Goal: Task Accomplishment & Management: Use online tool/utility

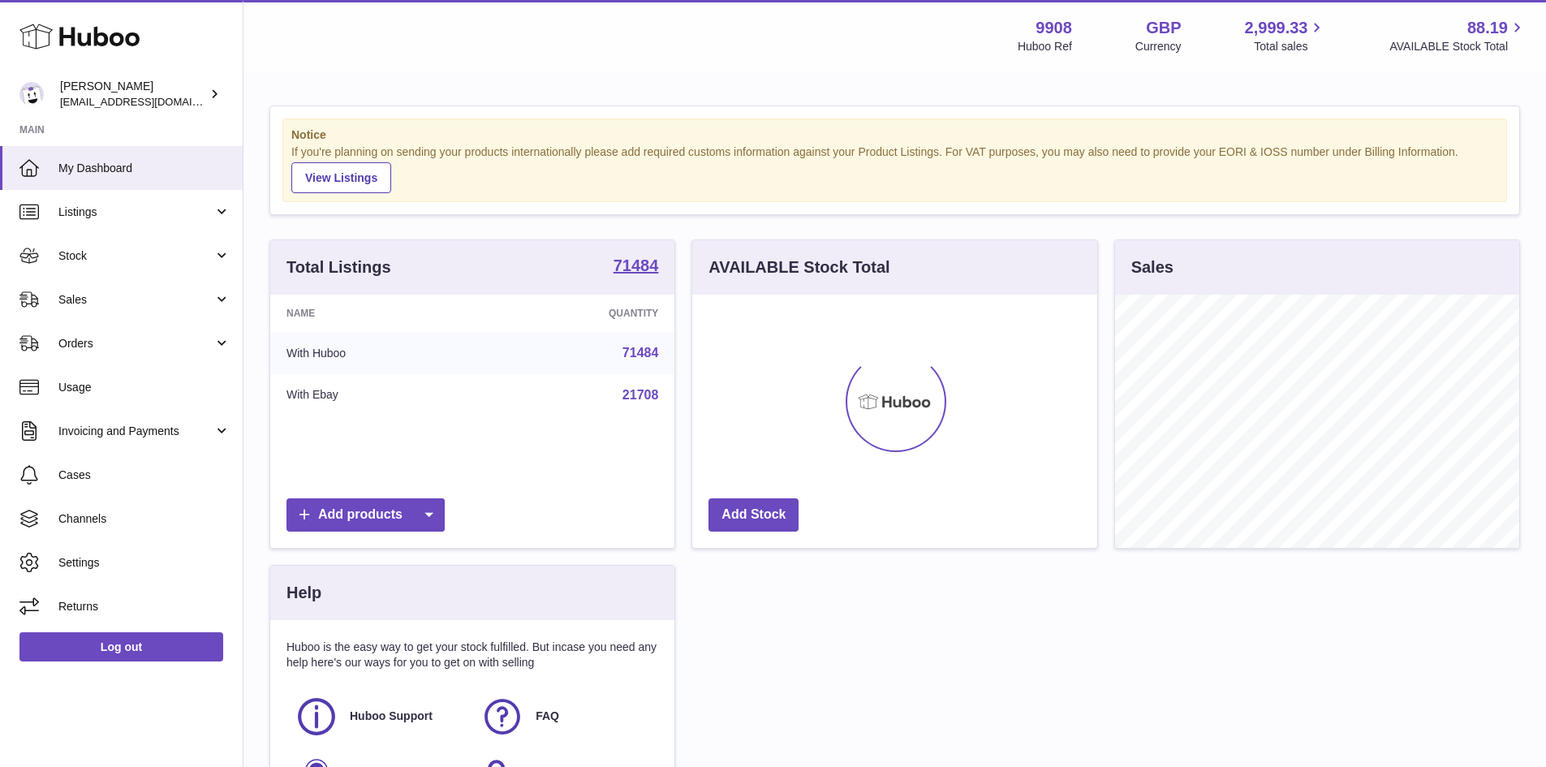
scroll to position [253, 405]
click at [101, 293] on span "Sales" at bounding box center [135, 299] width 155 height 15
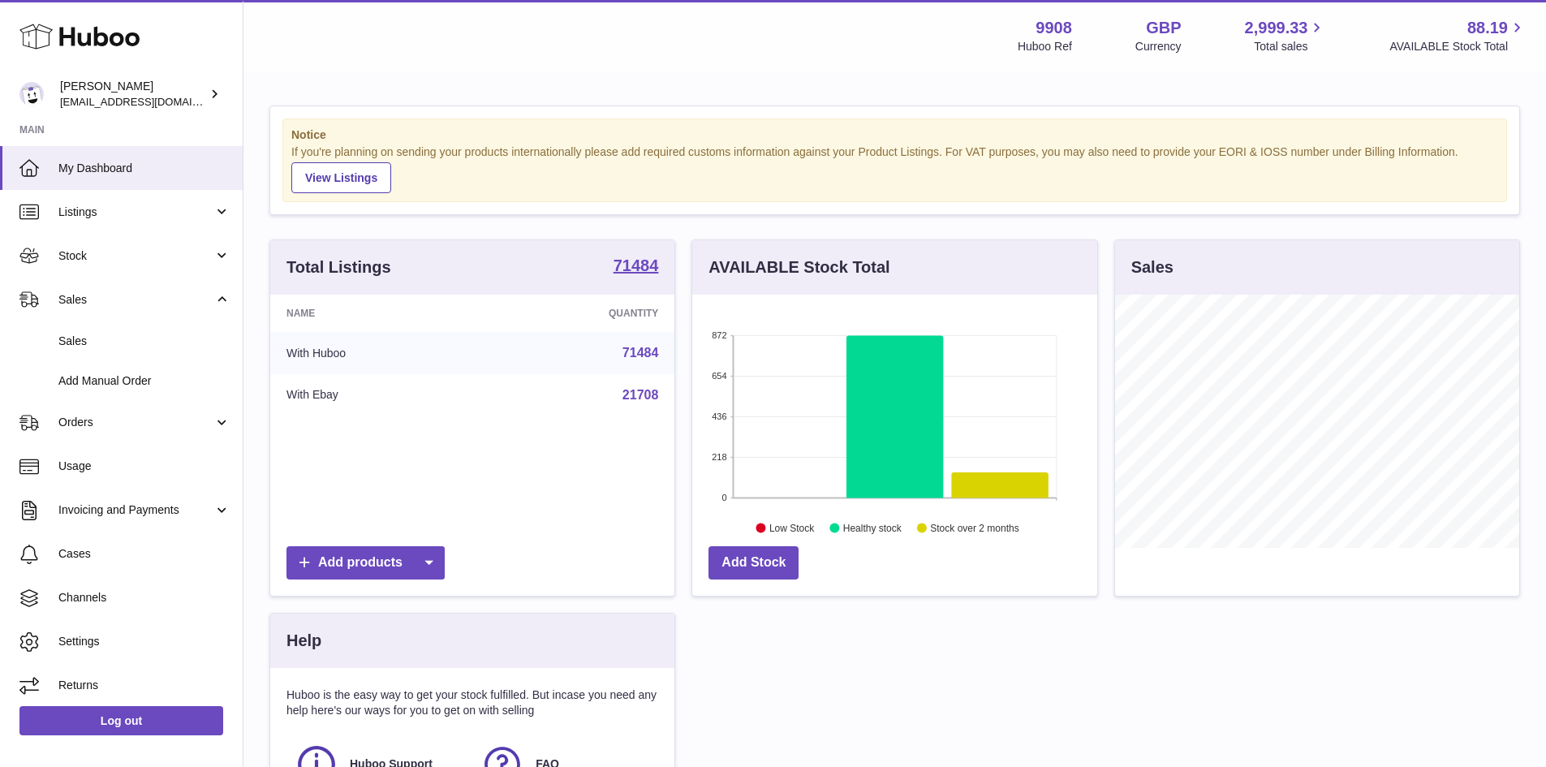
click at [85, 337] on span "Sales" at bounding box center [144, 340] width 172 height 15
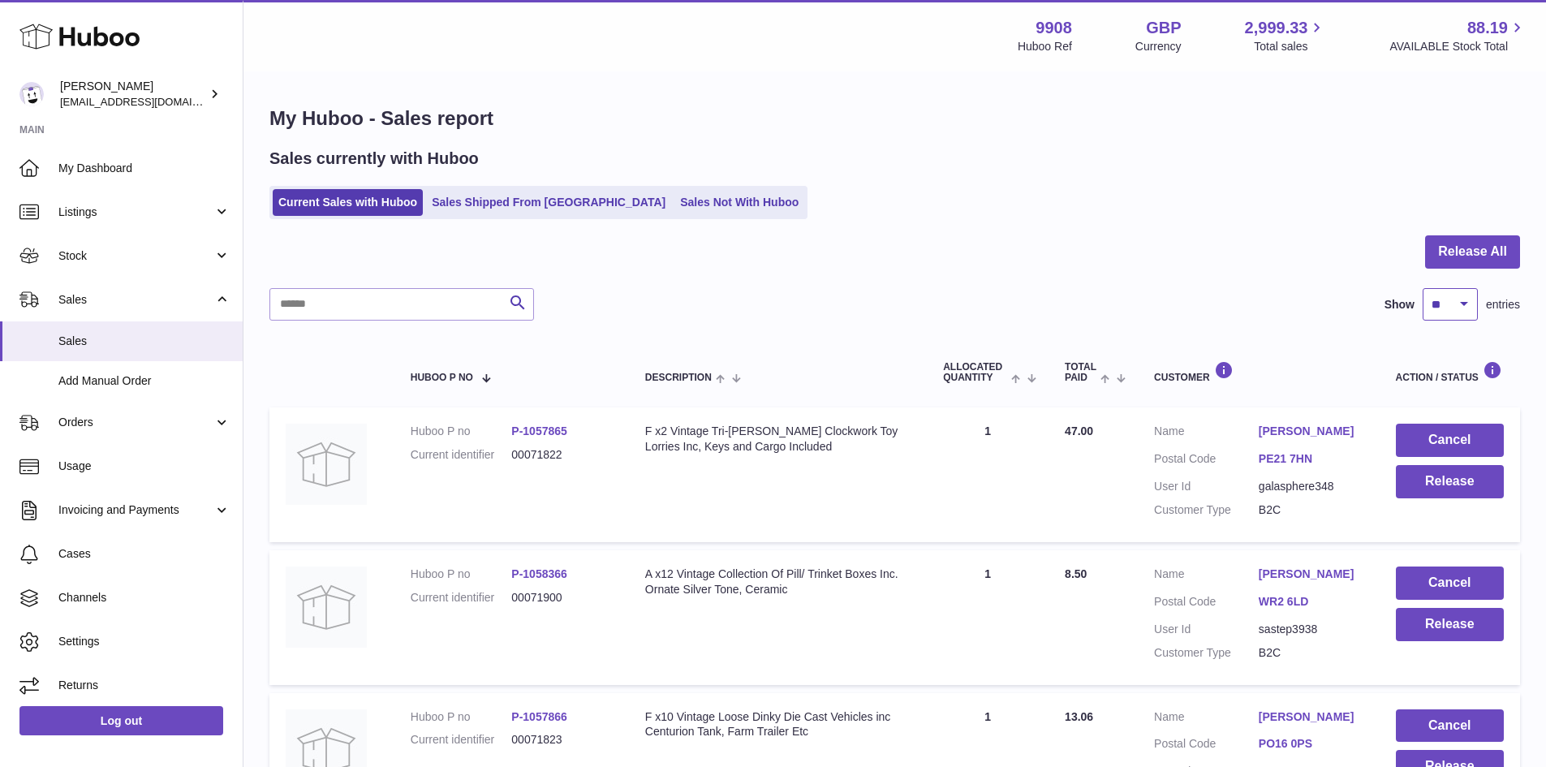
click at [1442, 298] on select "** ** ** ***" at bounding box center [1449, 304] width 55 height 32
select select "***"
click at [1422, 288] on select "** ** ** ***" at bounding box center [1449, 304] width 55 height 32
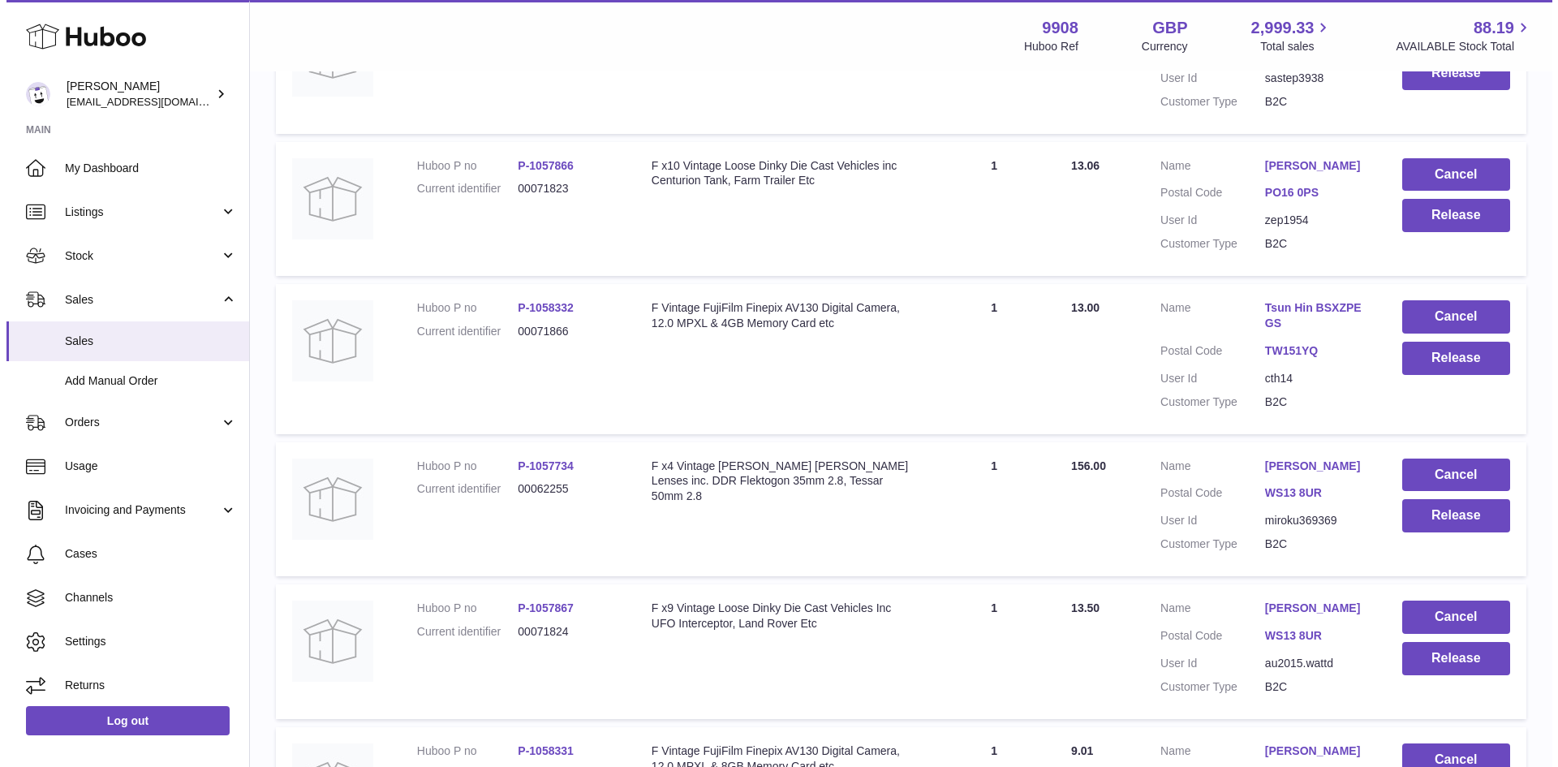
scroll to position [649, 0]
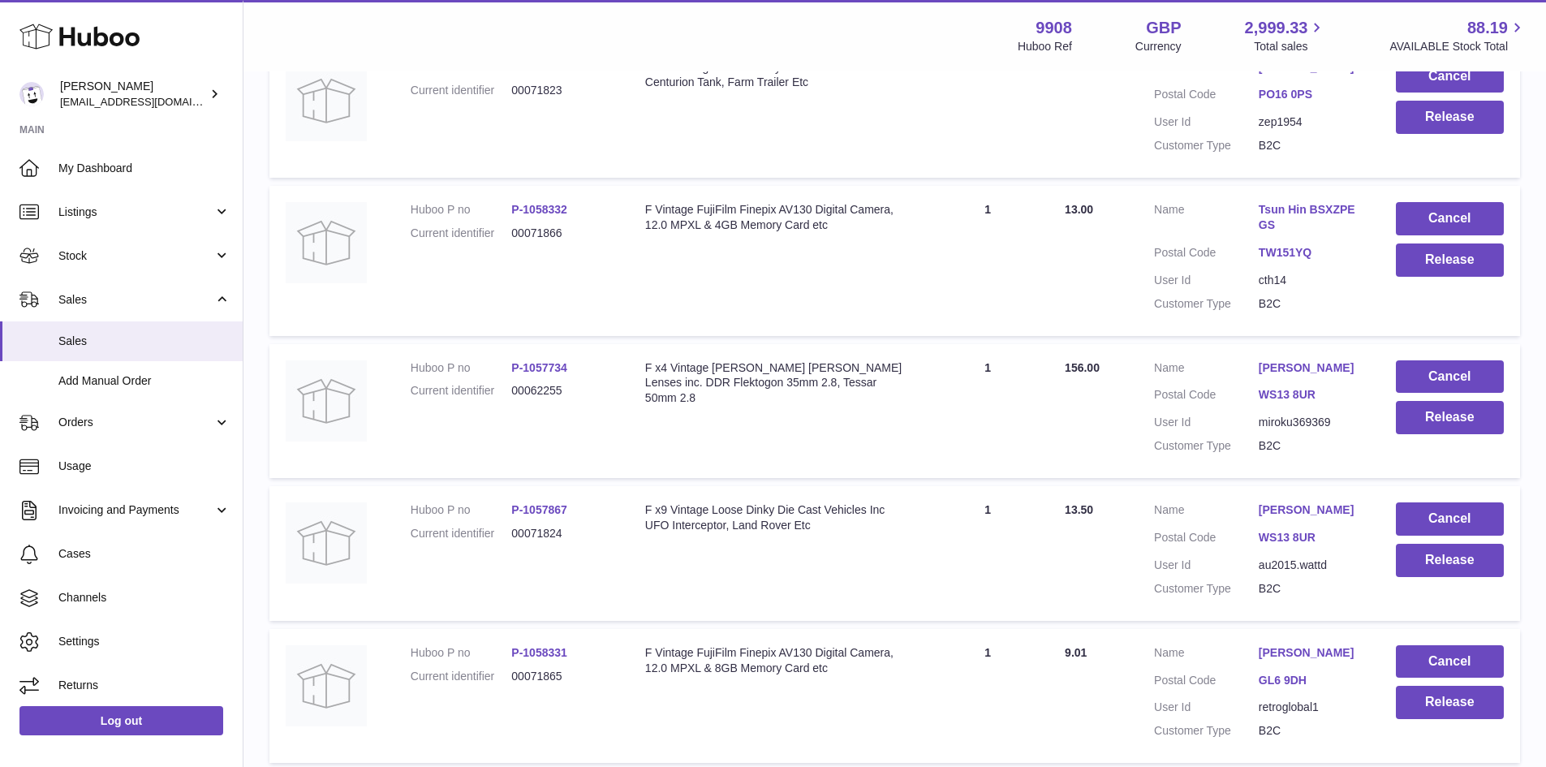
click at [1296, 360] on link "[PERSON_NAME]" at bounding box center [1310, 367] width 105 height 15
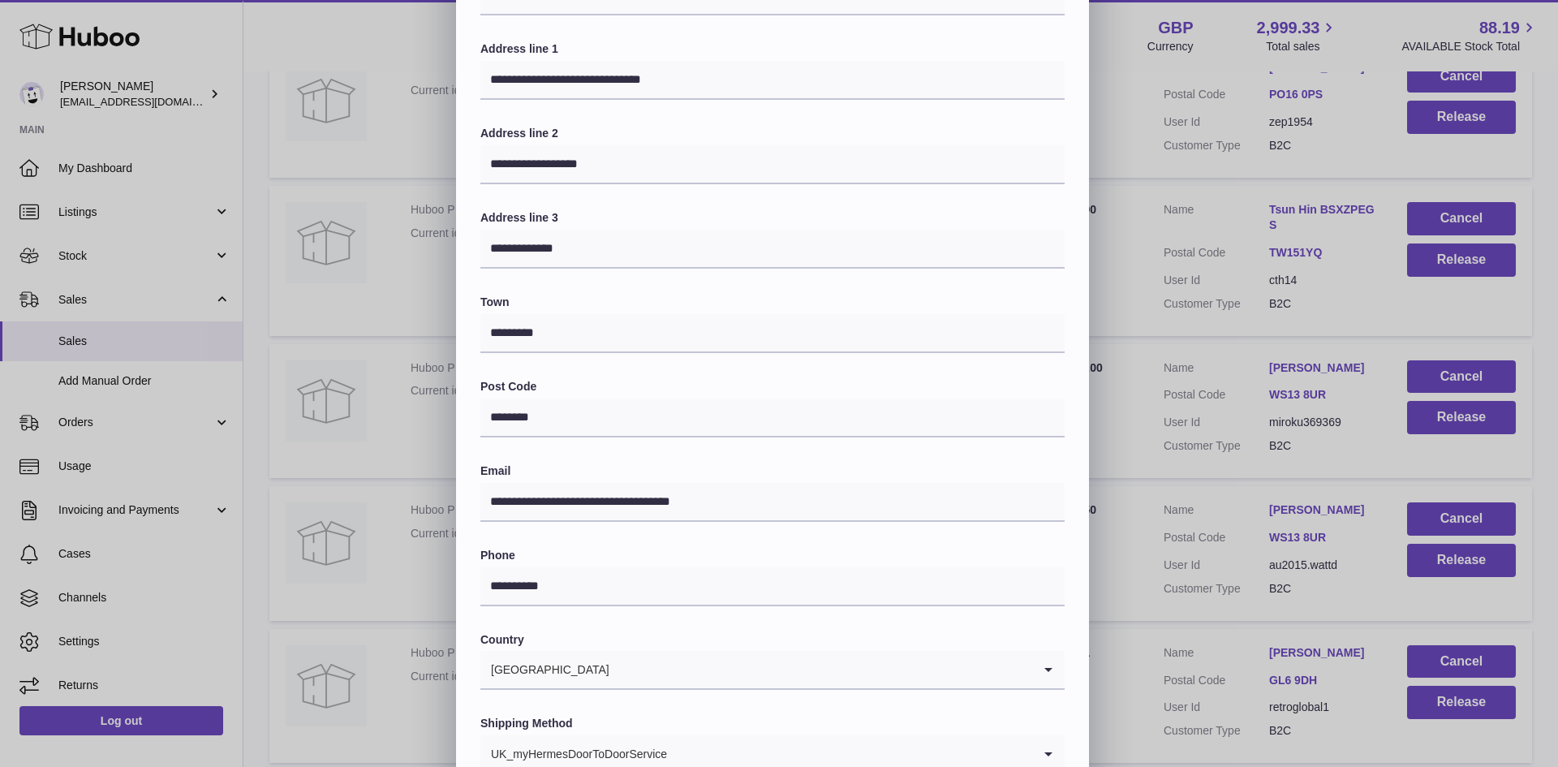
scroll to position [256, 0]
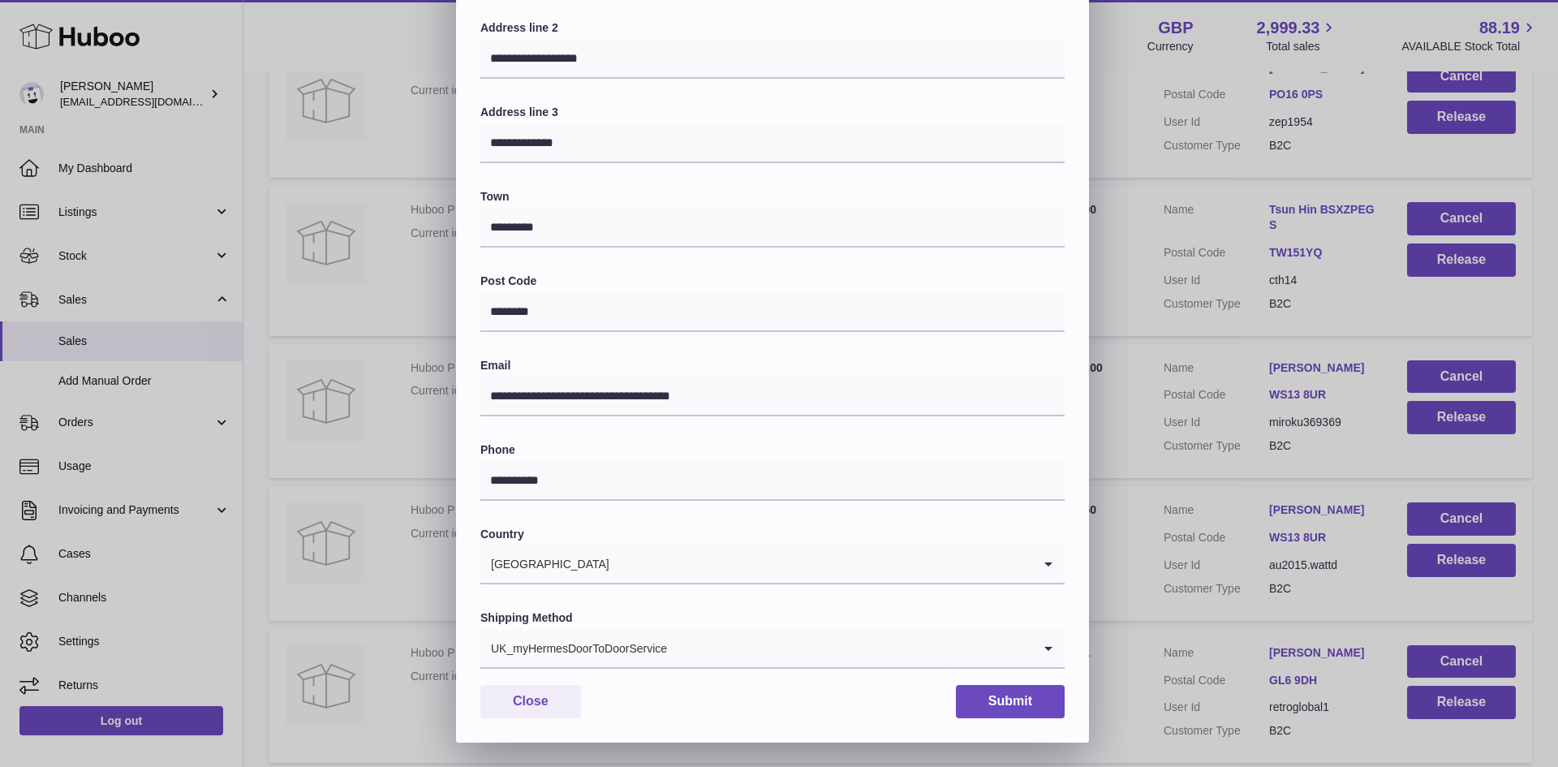
click at [609, 641] on div "UK_myHermesDoorToDoorService" at bounding box center [756, 648] width 552 height 37
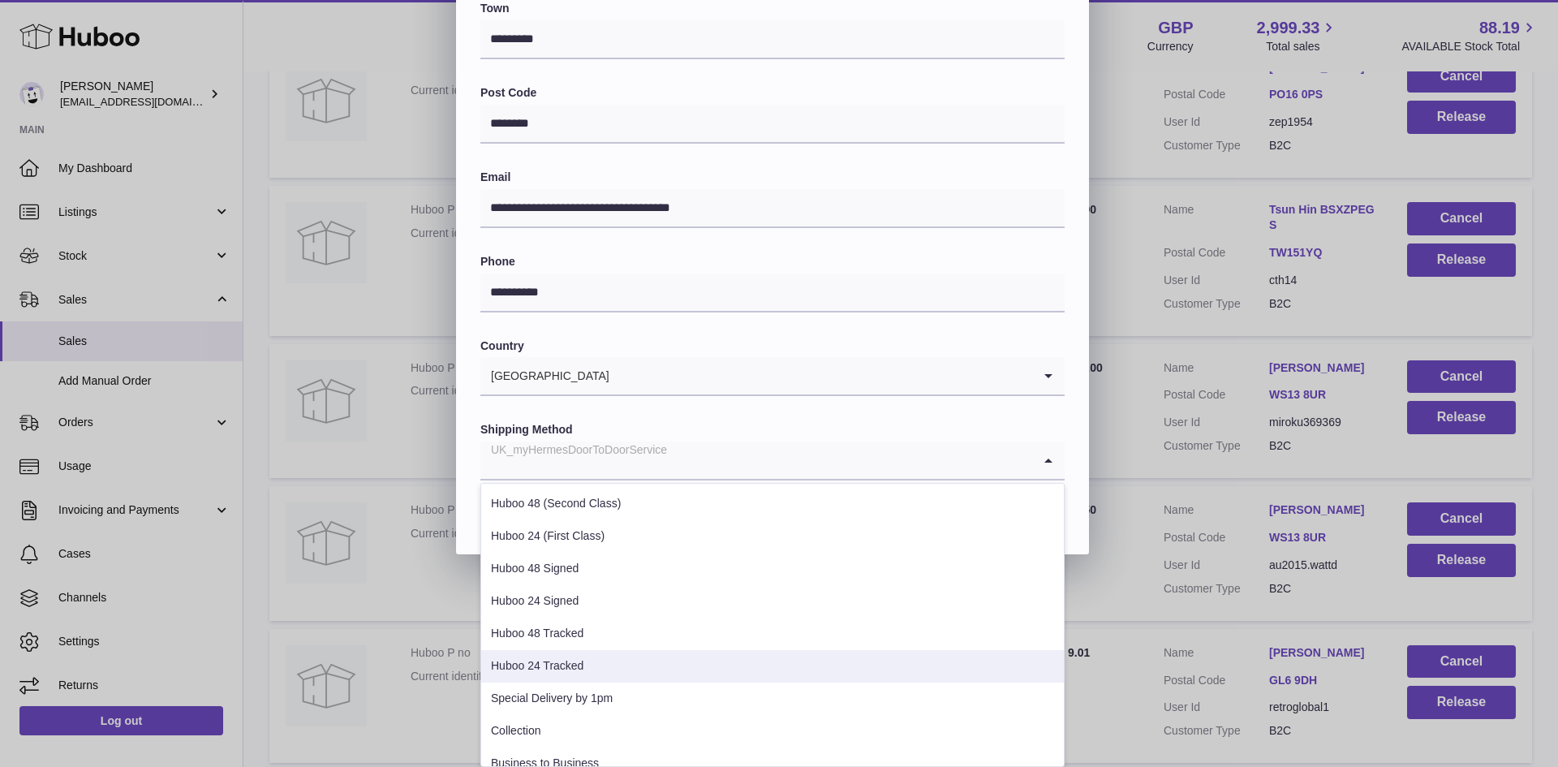
click at [594, 665] on li "Huboo 24 Tracked" at bounding box center [772, 666] width 583 height 32
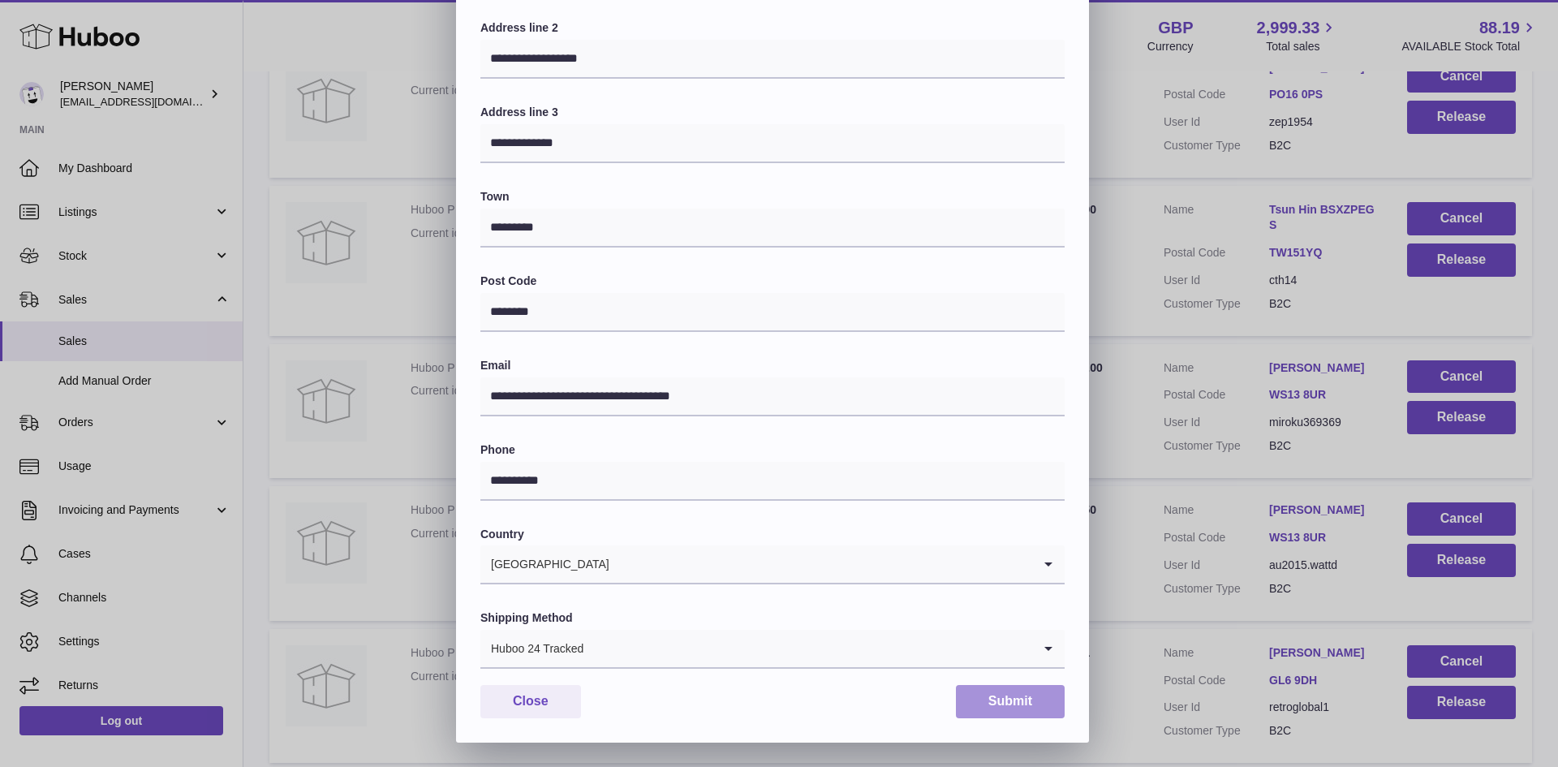
click at [1034, 712] on button "Submit" at bounding box center [1010, 701] width 109 height 33
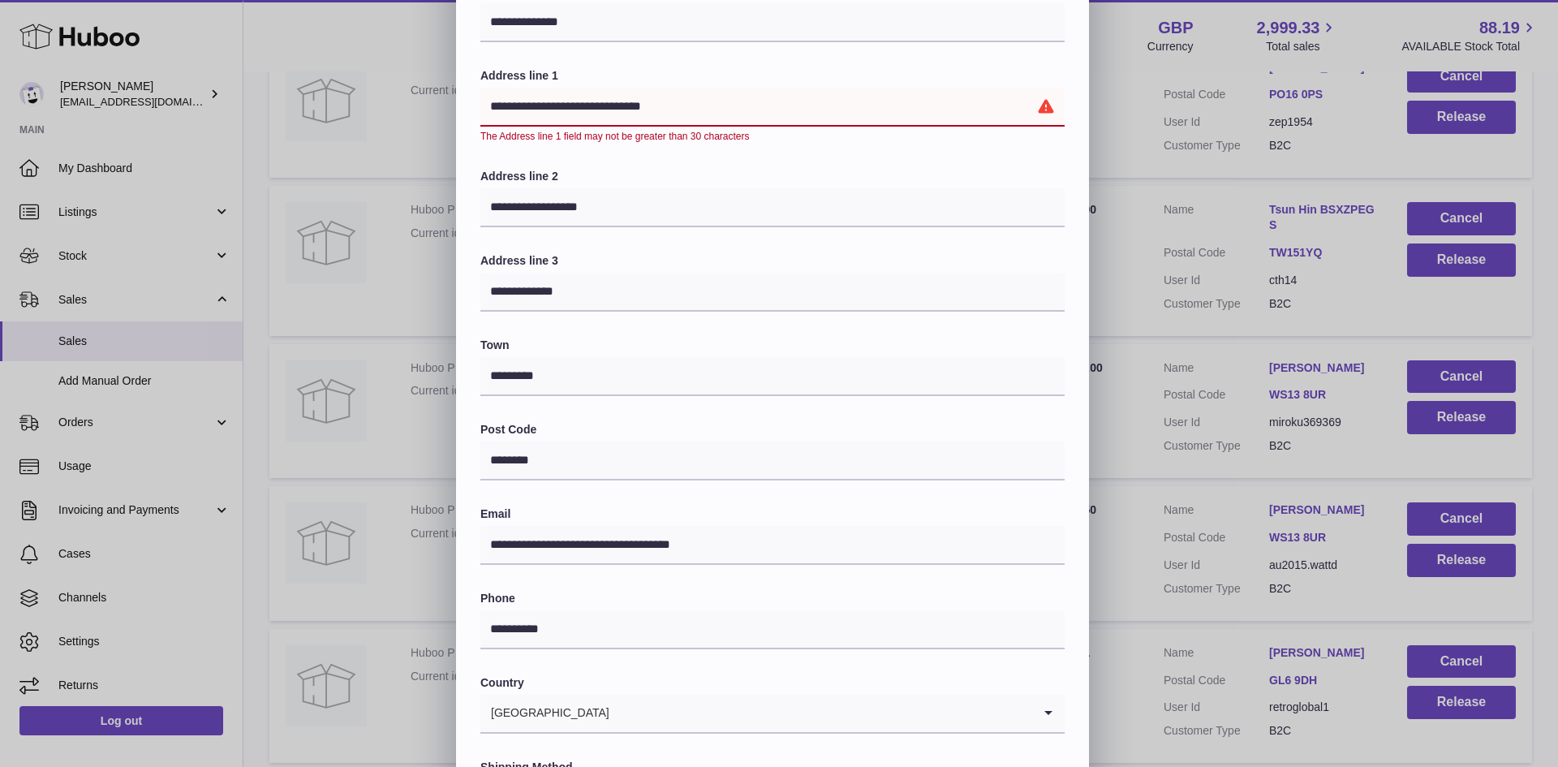
scroll to position [0, 0]
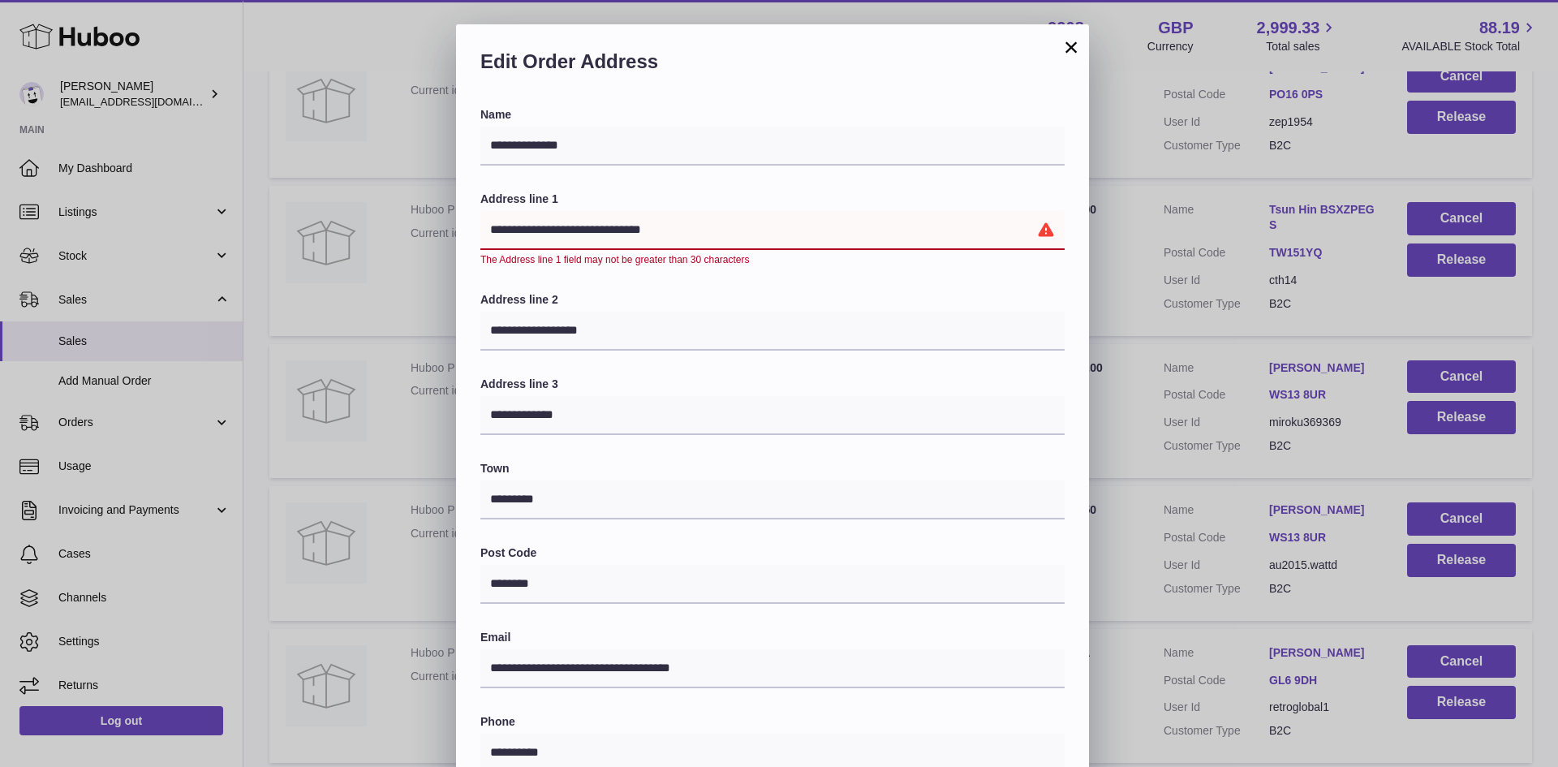
drag, startPoint x: 695, startPoint y: 238, endPoint x: 613, endPoint y: 233, distance: 82.1
click at [613, 233] on input "**********" at bounding box center [772, 230] width 584 height 39
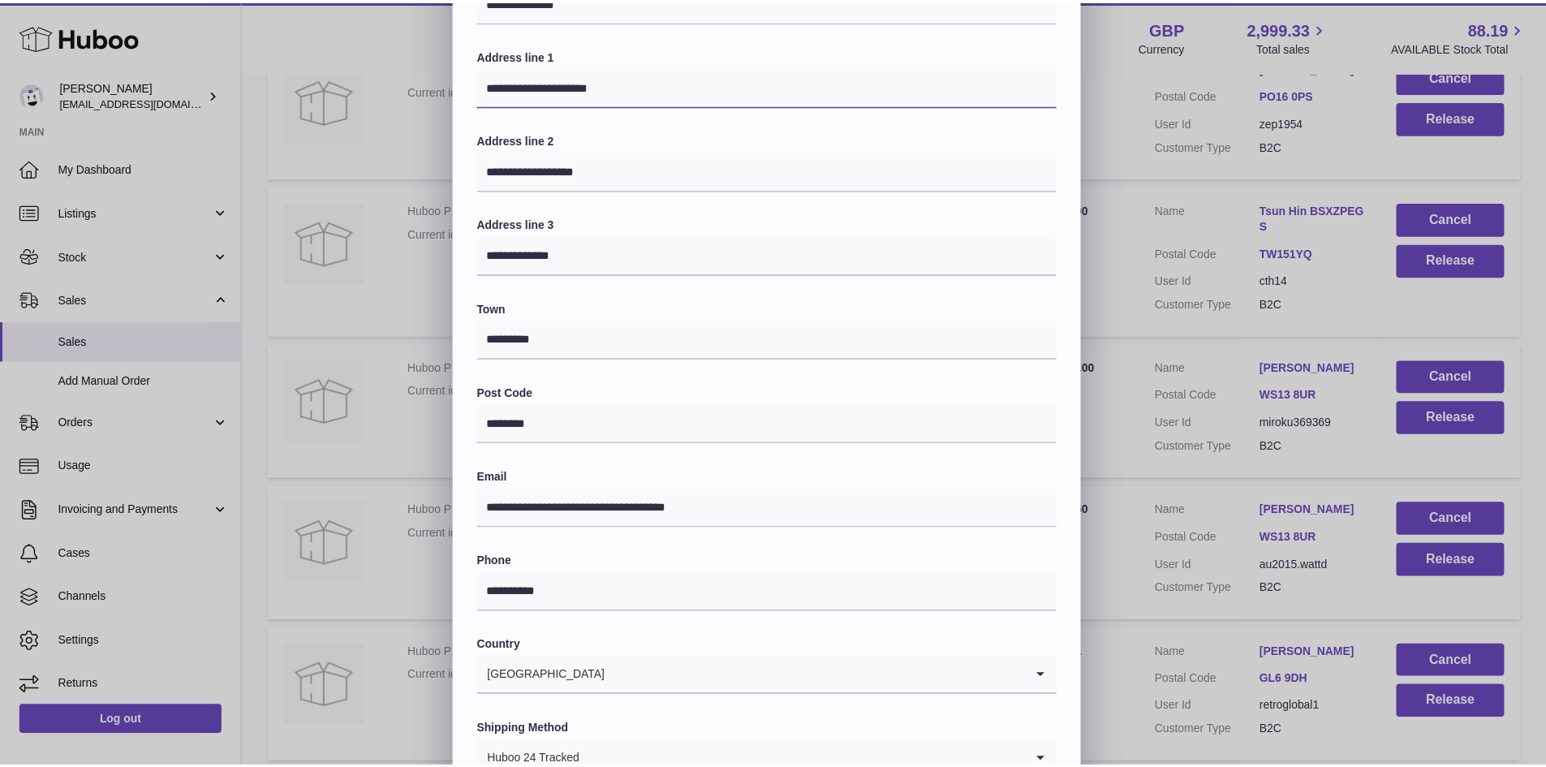
scroll to position [256, 0]
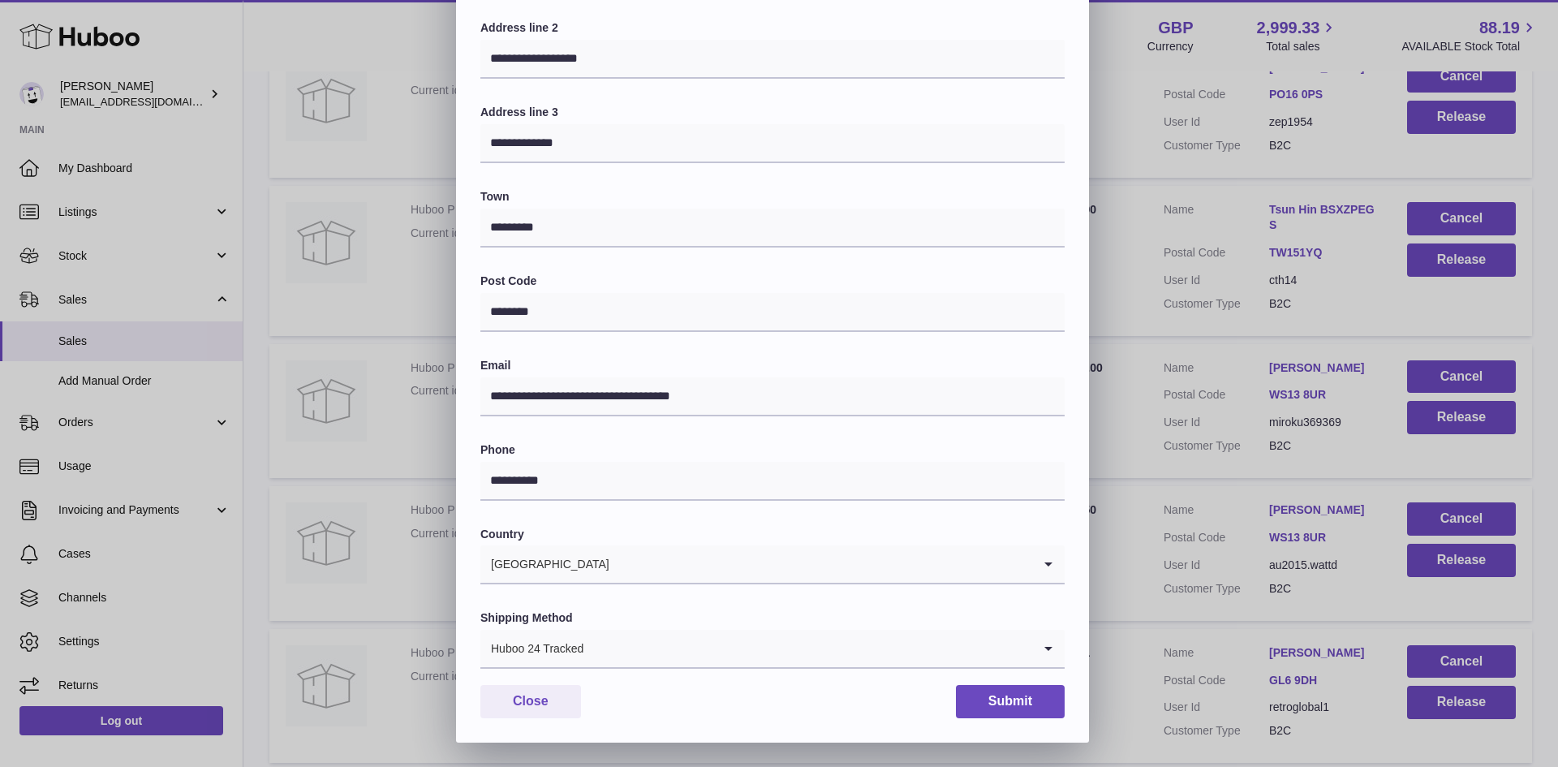
type input "**********"
click at [981, 695] on button "Submit" at bounding box center [1010, 701] width 109 height 33
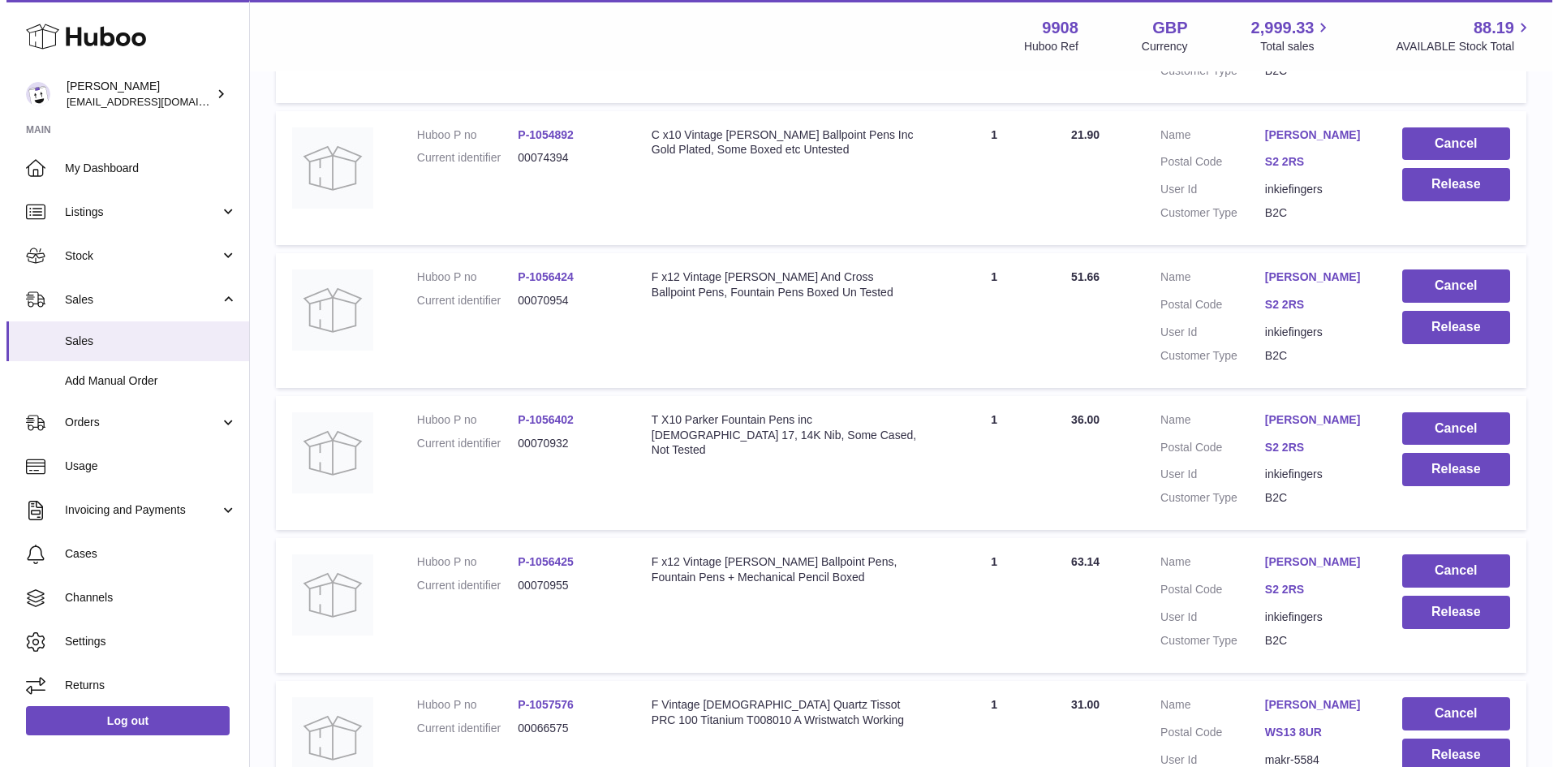
scroll to position [5409, 0]
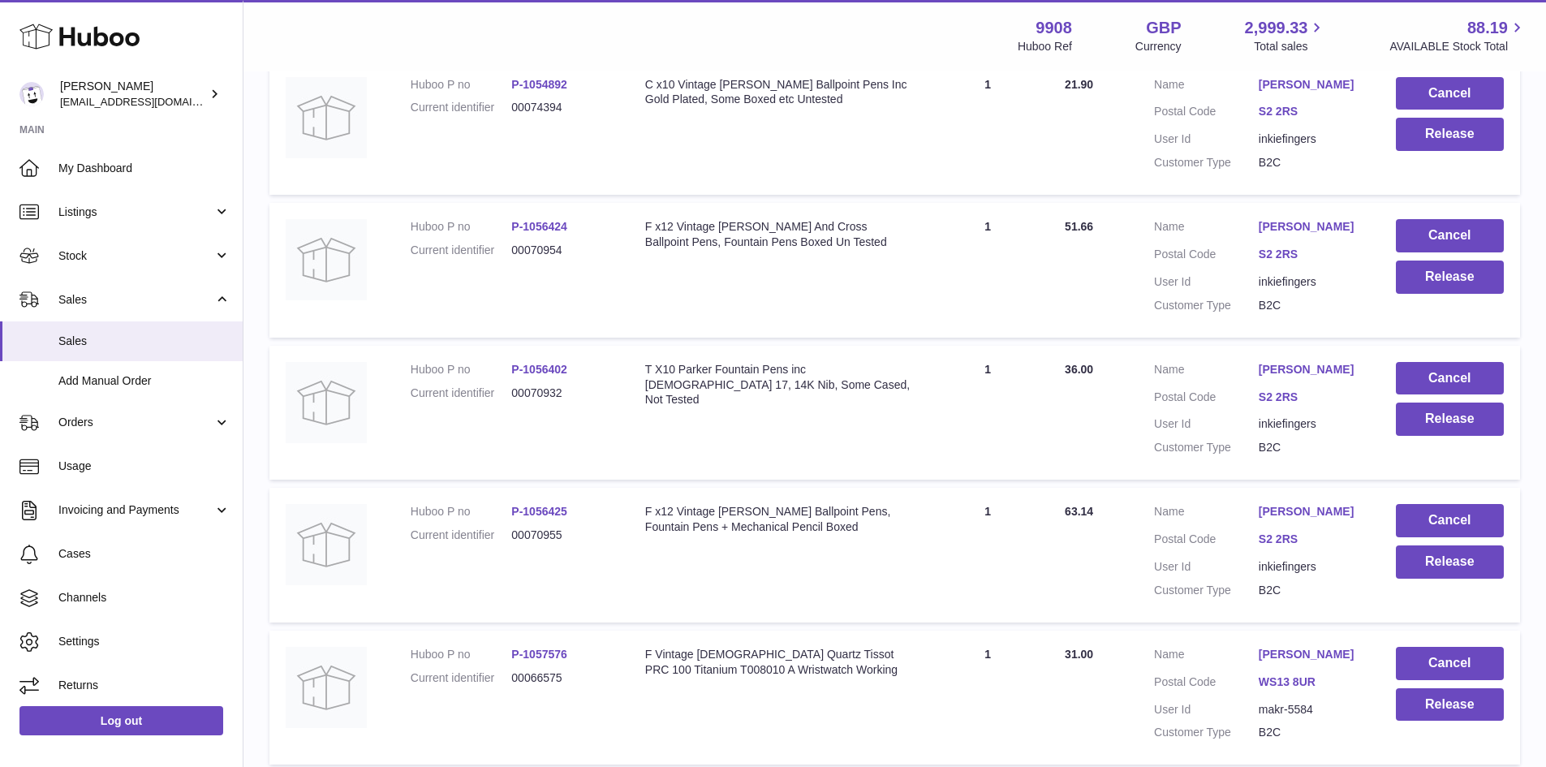
click at [1323, 92] on link "[PERSON_NAME]" at bounding box center [1310, 84] width 105 height 15
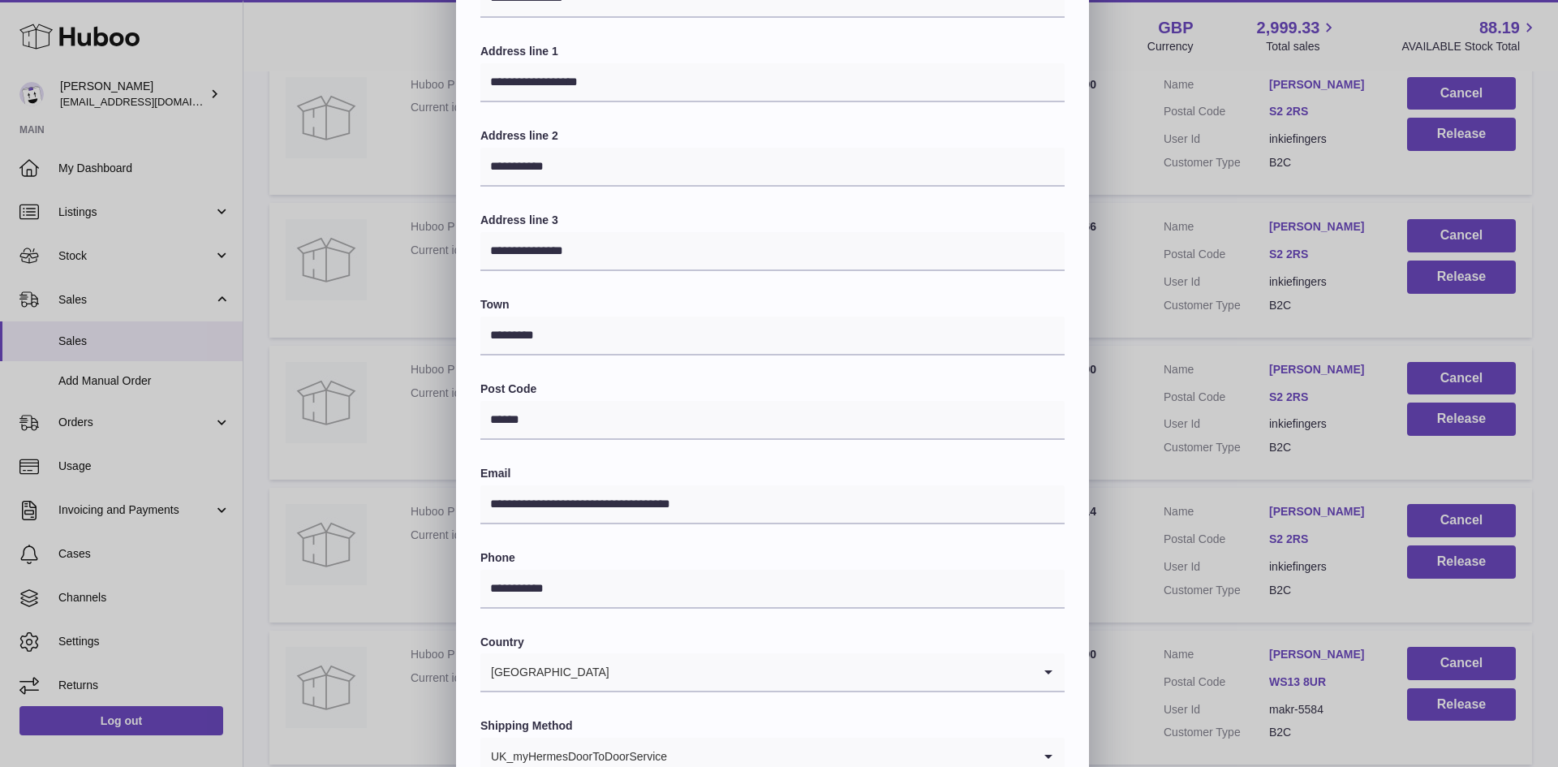
scroll to position [256, 0]
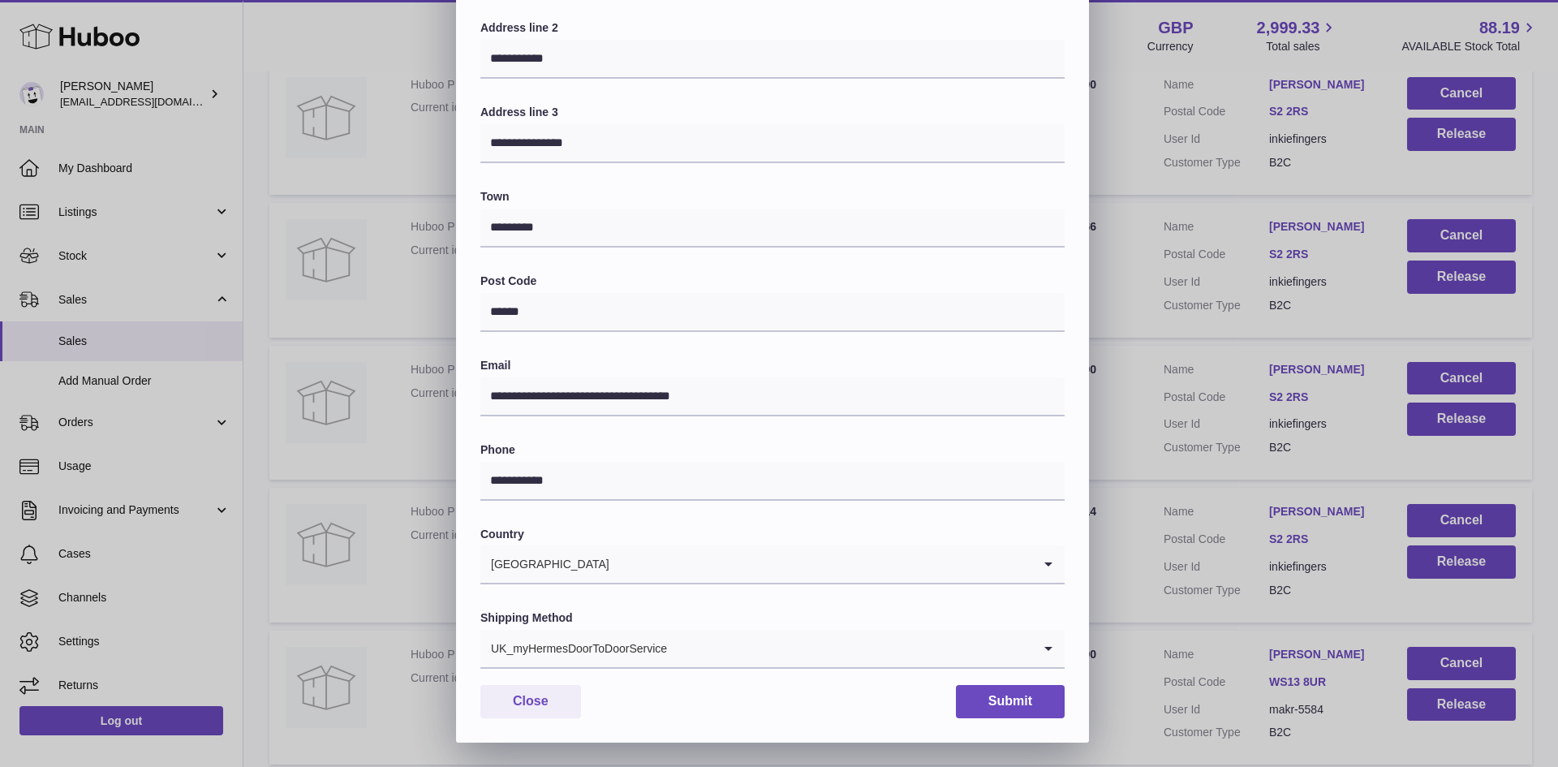
click at [629, 647] on div "UK_myHermesDoorToDoorService" at bounding box center [756, 648] width 552 height 37
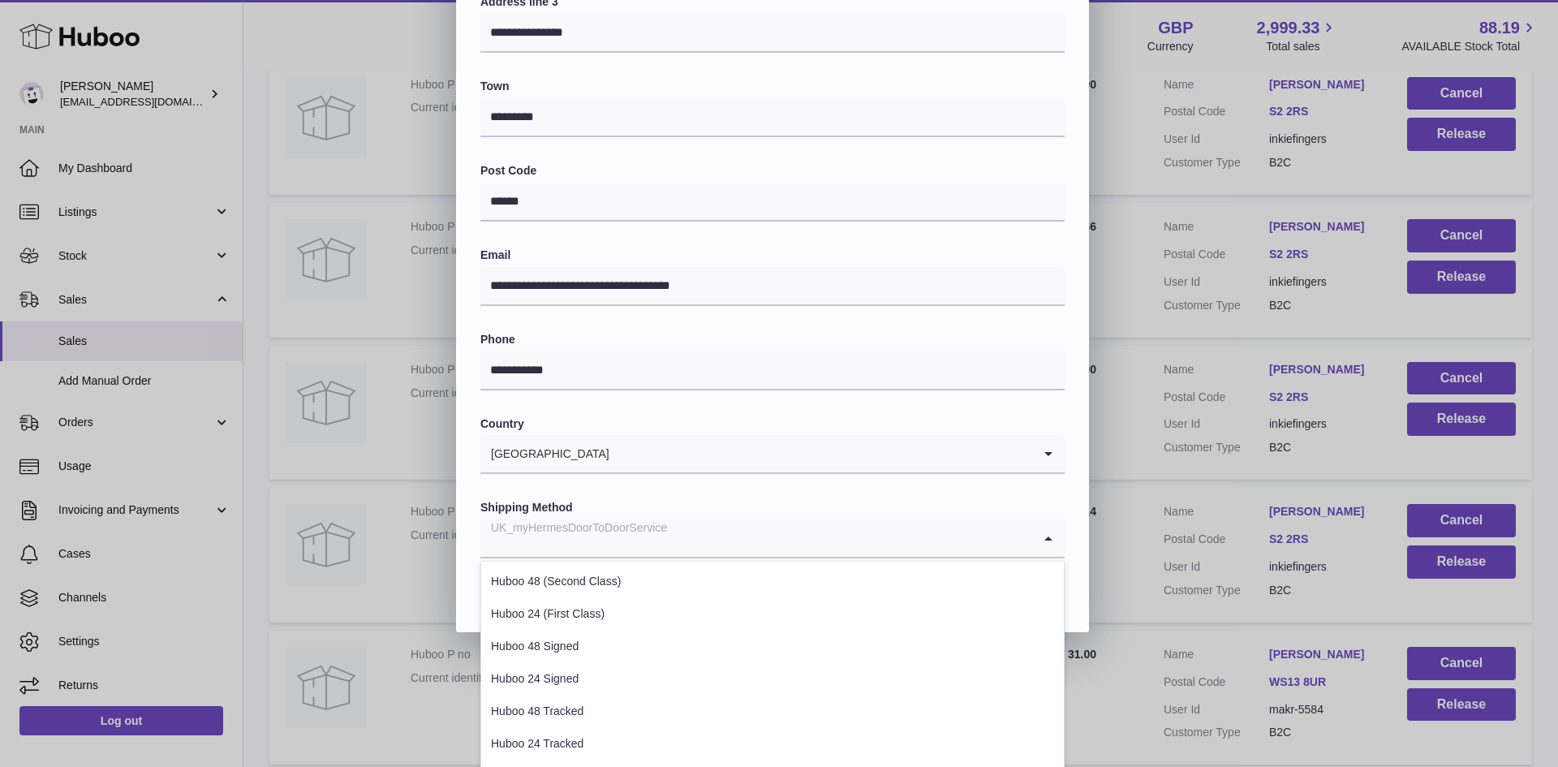
scroll to position [444, 0]
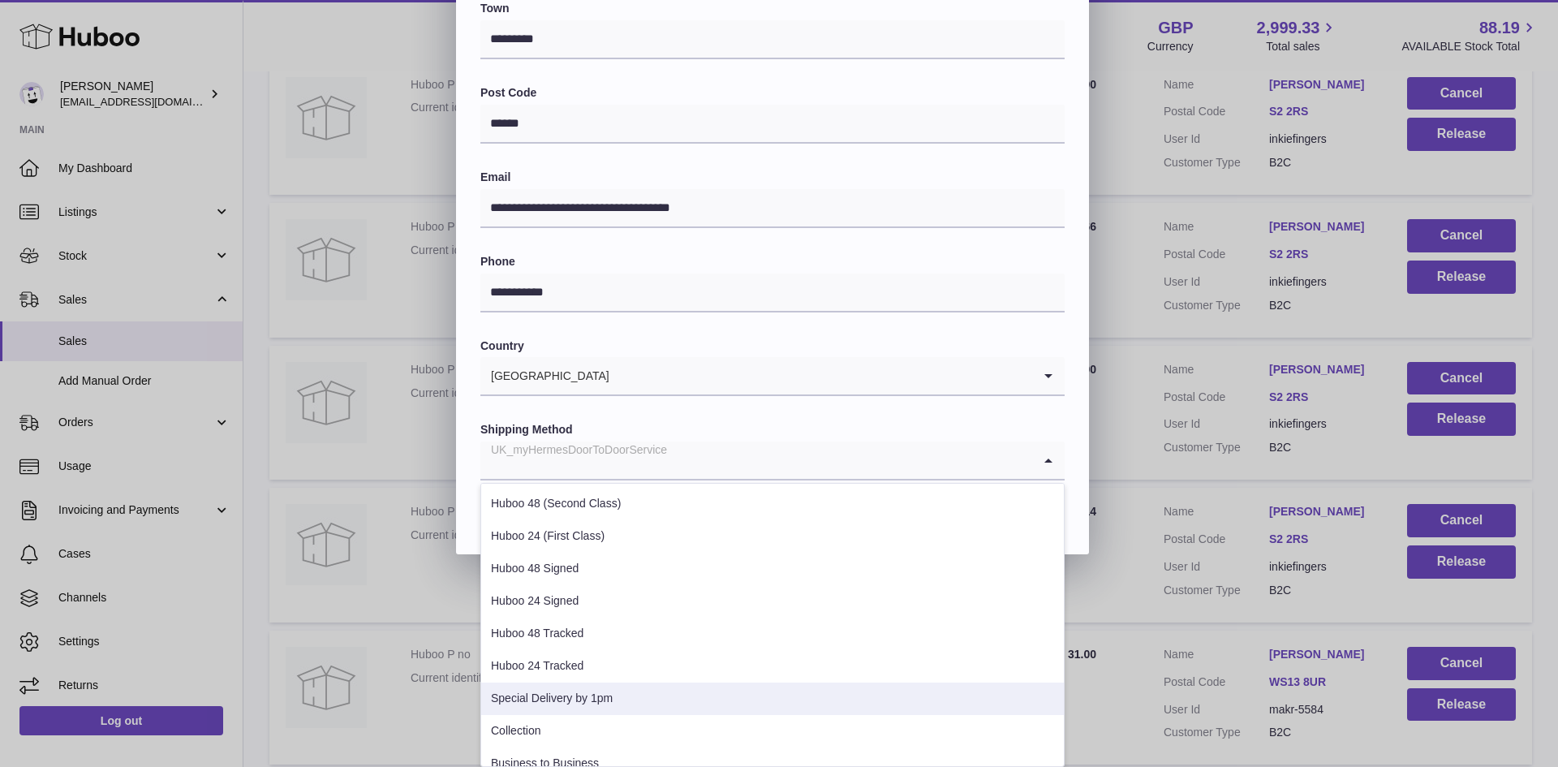
click at [564, 696] on li "Special Delivery by 1pm" at bounding box center [772, 698] width 583 height 32
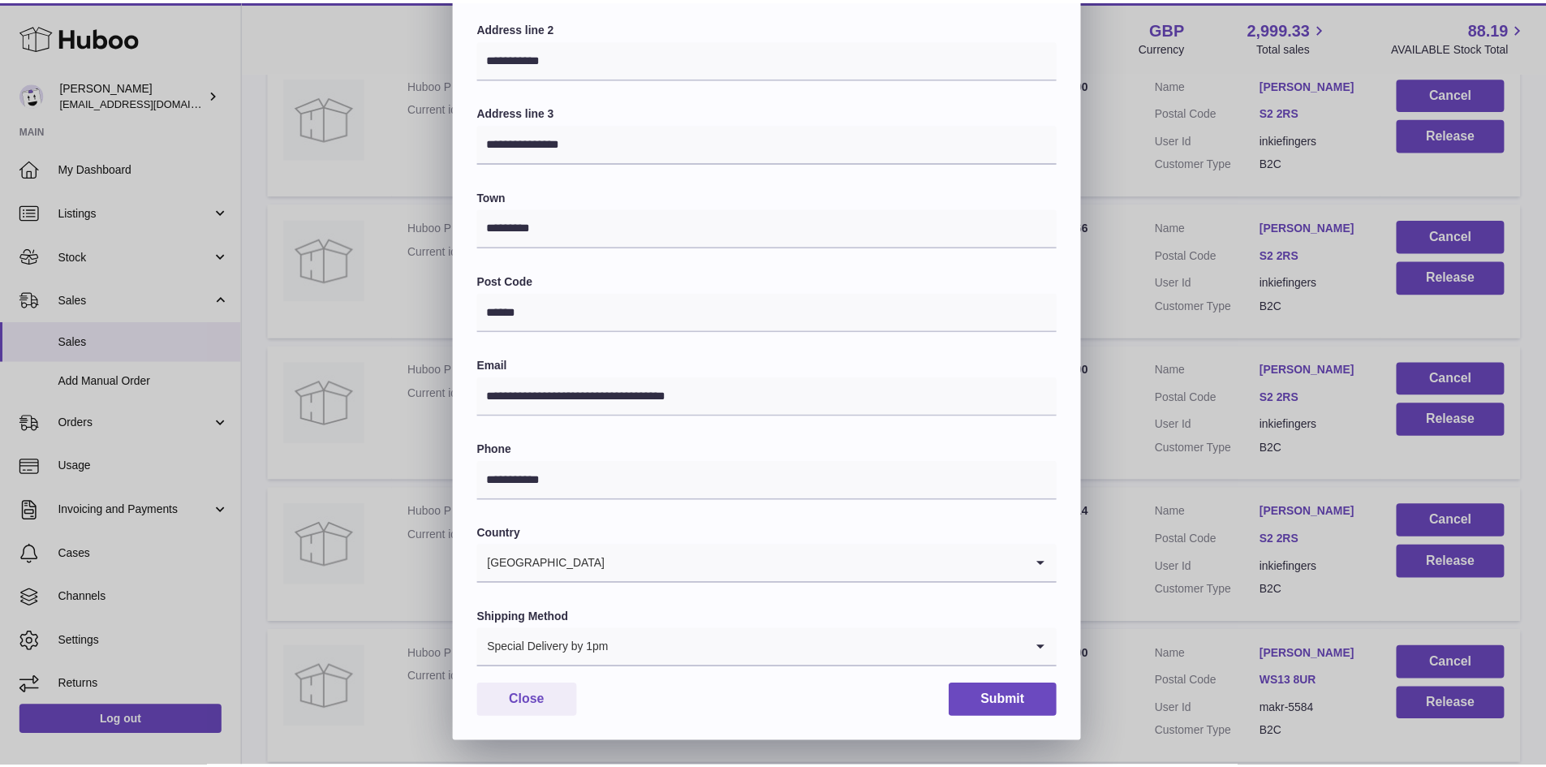
scroll to position [256, 0]
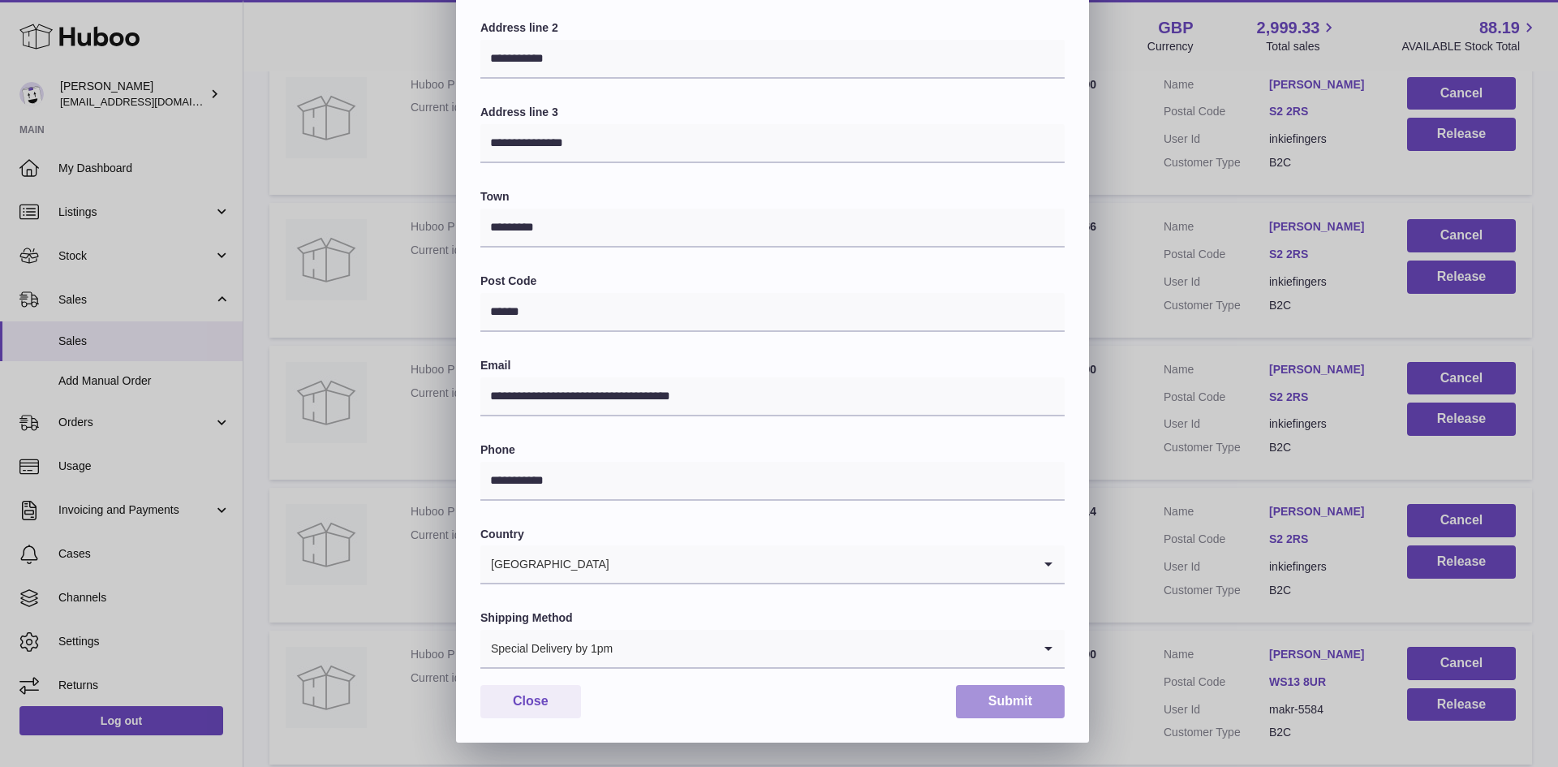
click at [1014, 705] on button "Submit" at bounding box center [1010, 701] width 109 height 33
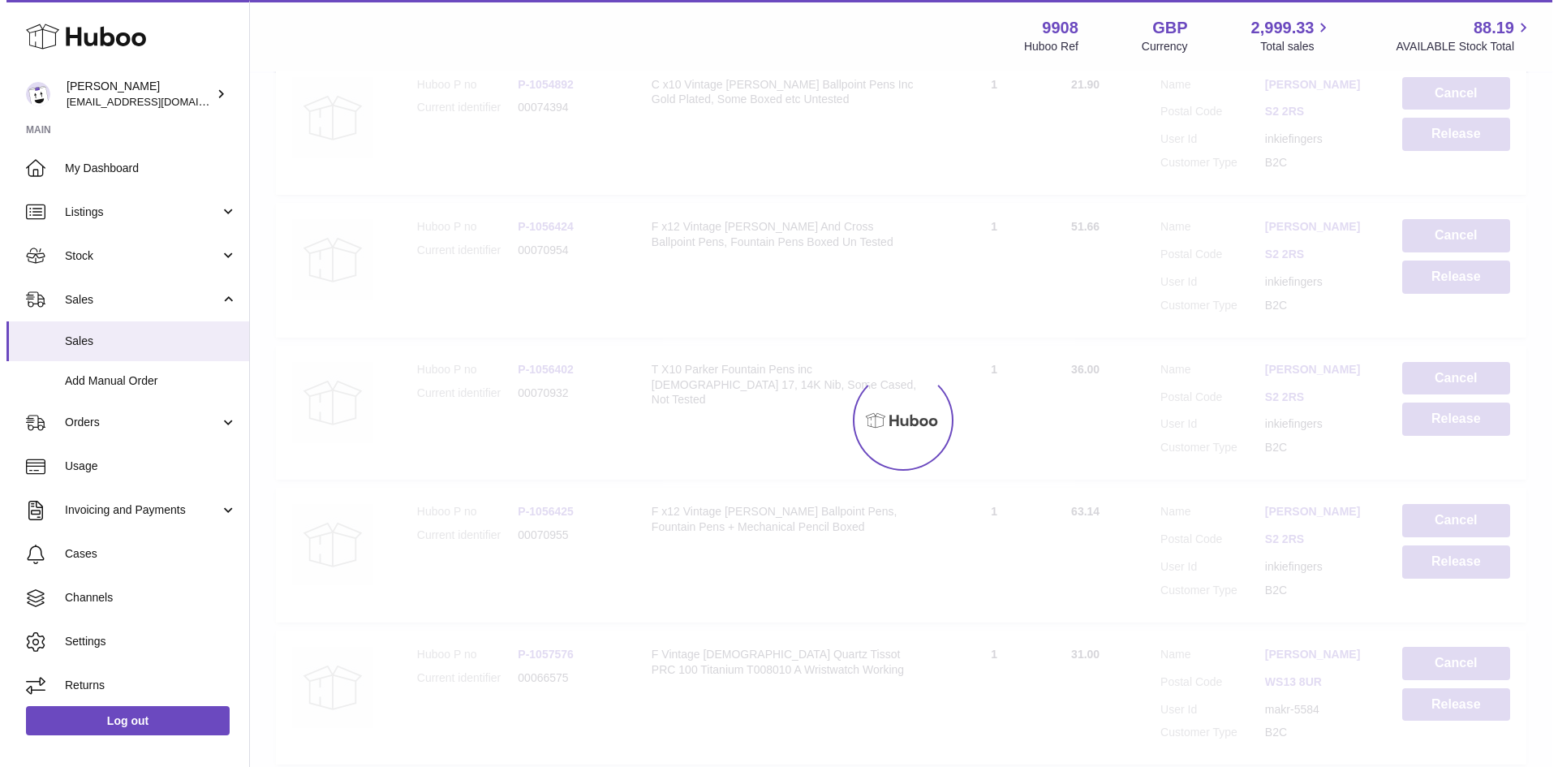
scroll to position [0, 0]
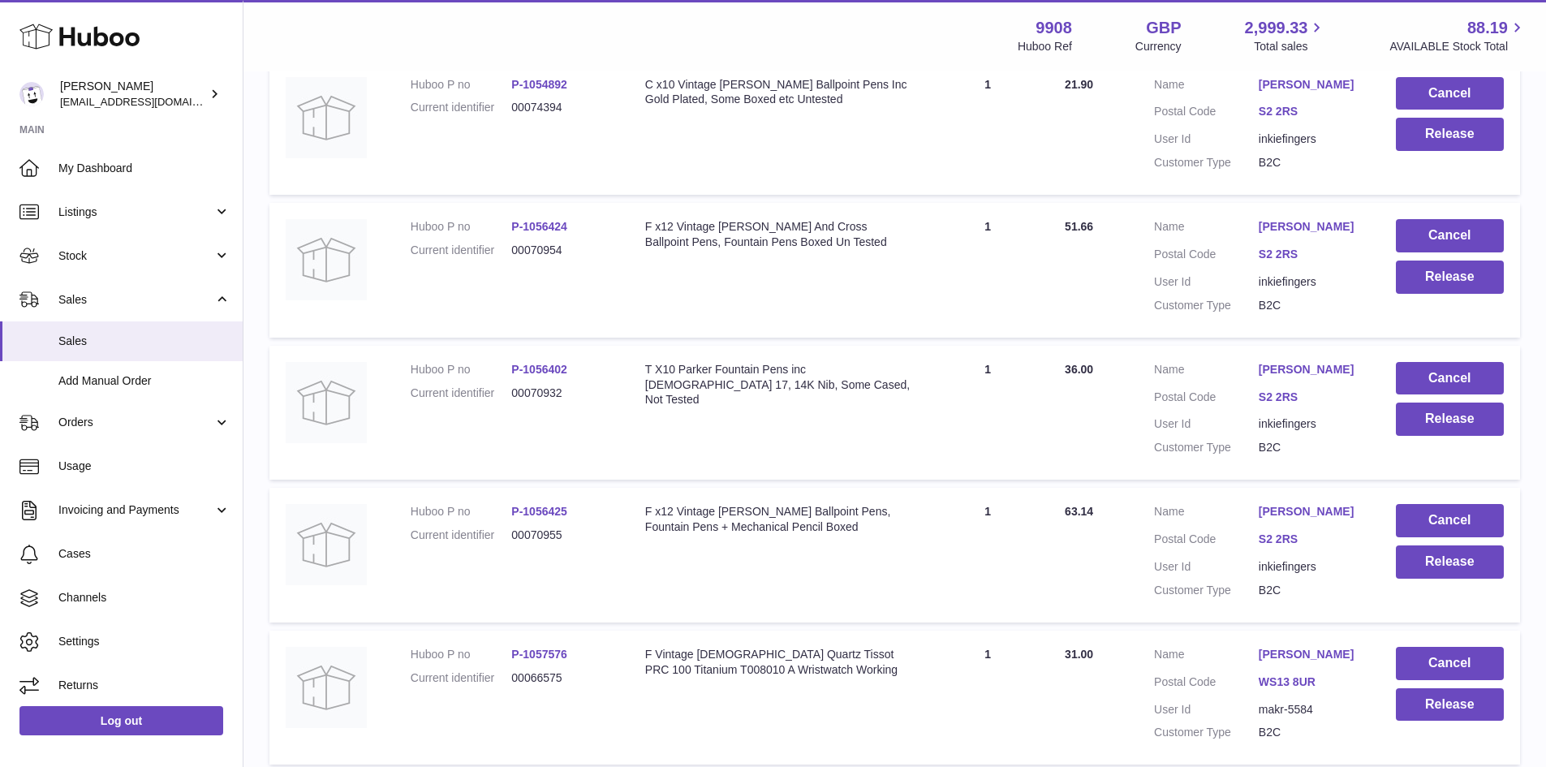
click at [1310, 377] on link "[PERSON_NAME]" at bounding box center [1310, 369] width 105 height 15
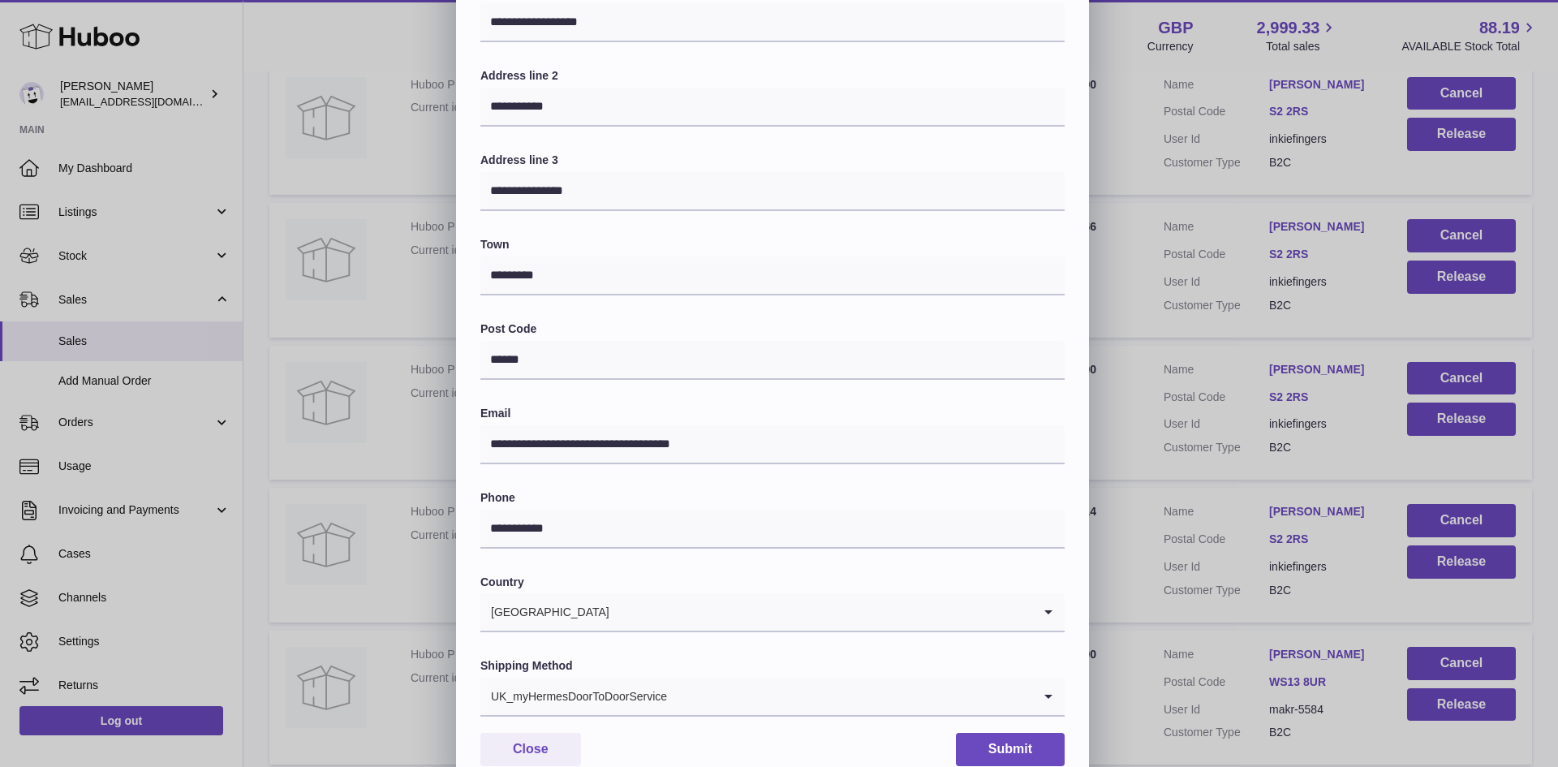
scroll to position [256, 0]
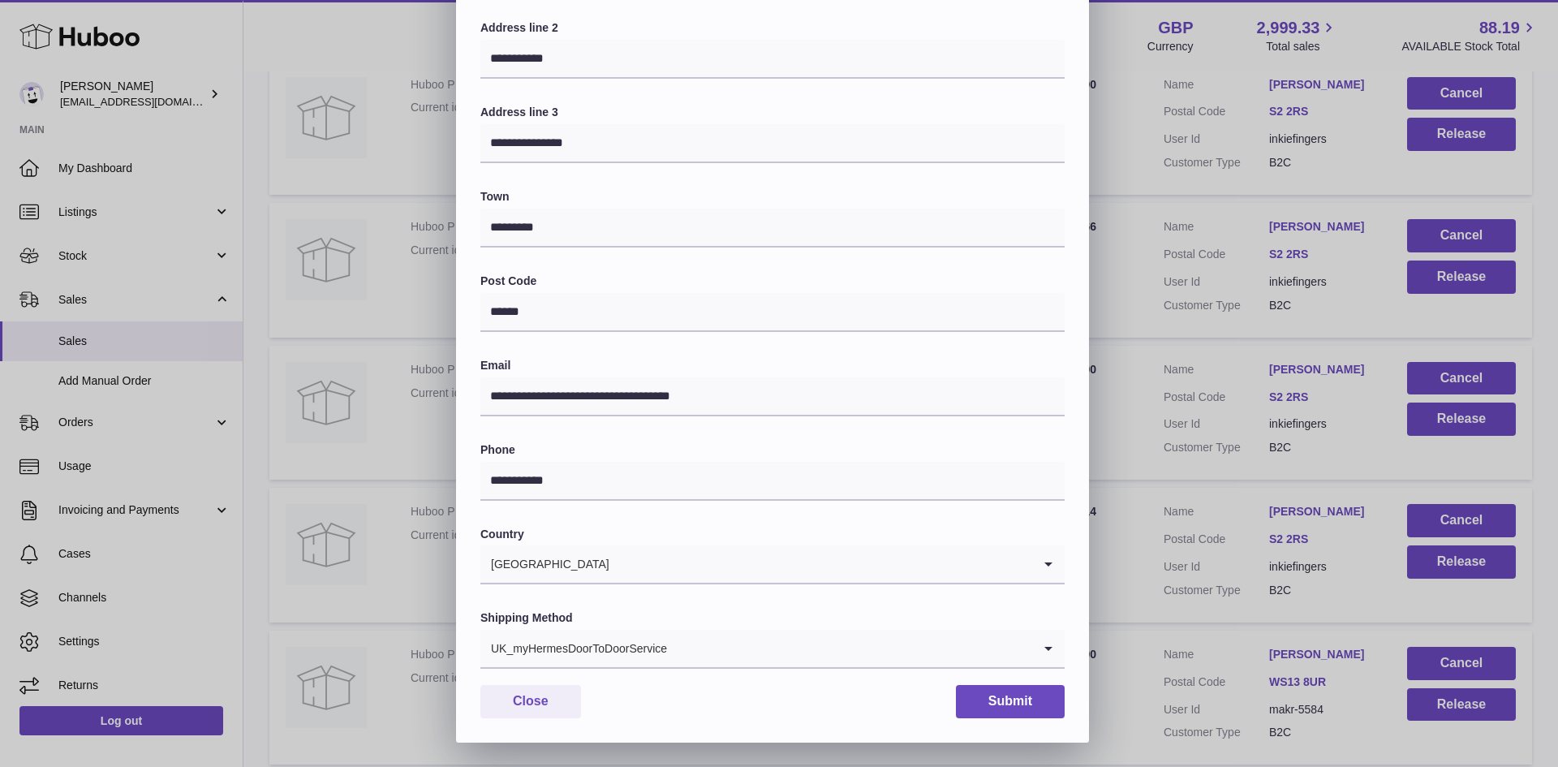
click at [677, 651] on input "Search for option" at bounding box center [850, 648] width 364 height 37
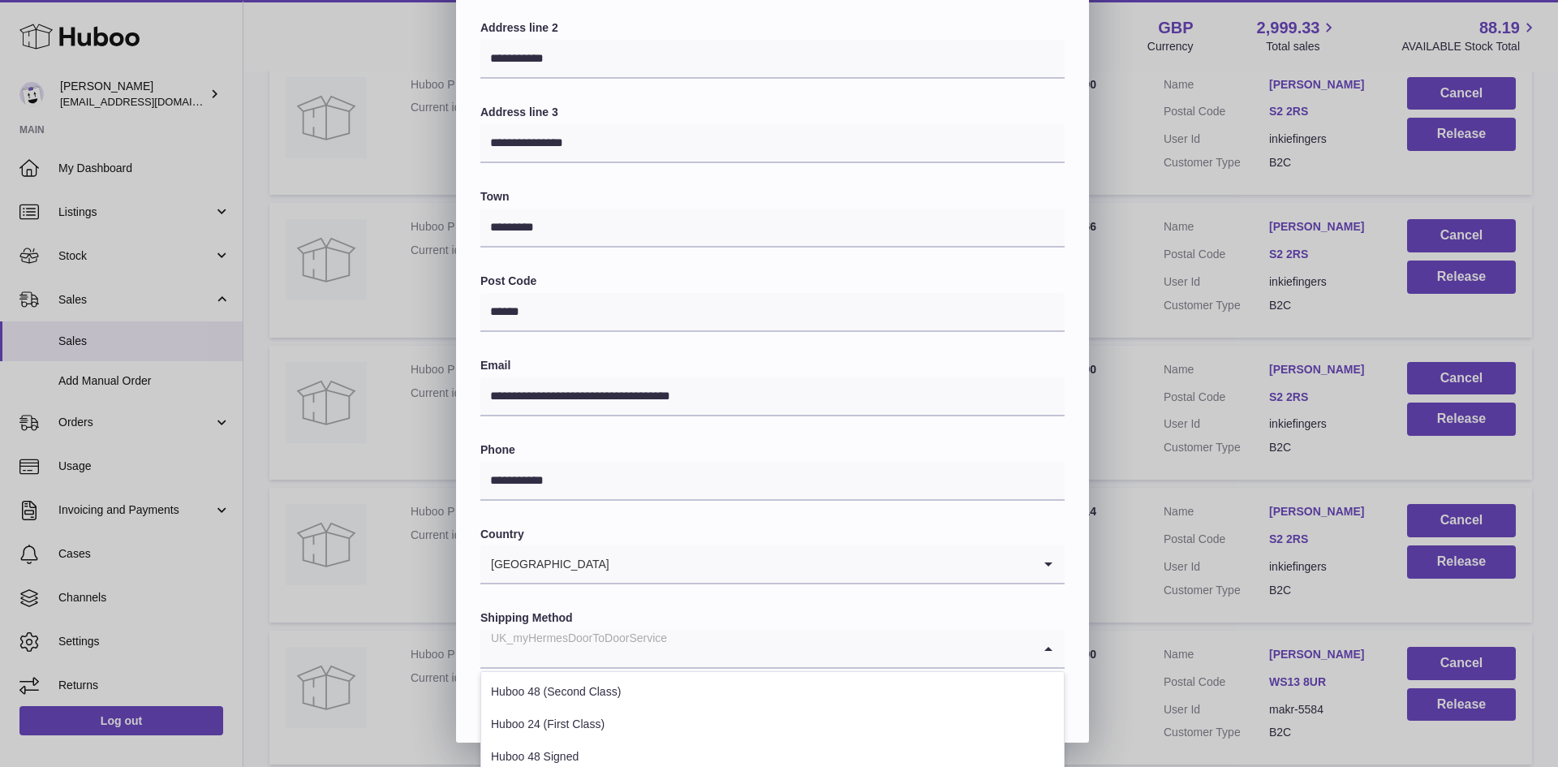
scroll to position [444, 0]
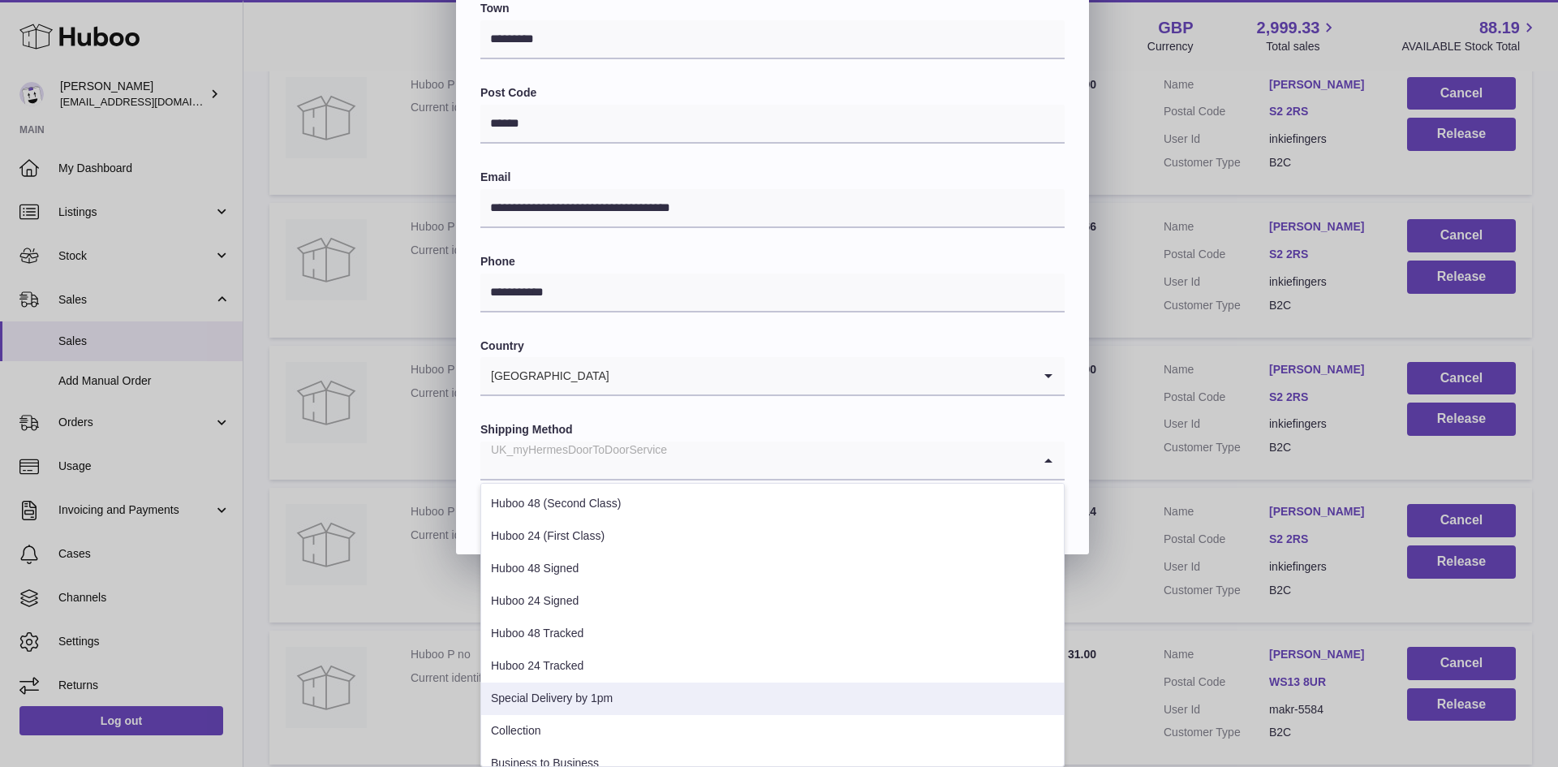
click at [579, 688] on li "Special Delivery by 1pm" at bounding box center [772, 698] width 583 height 32
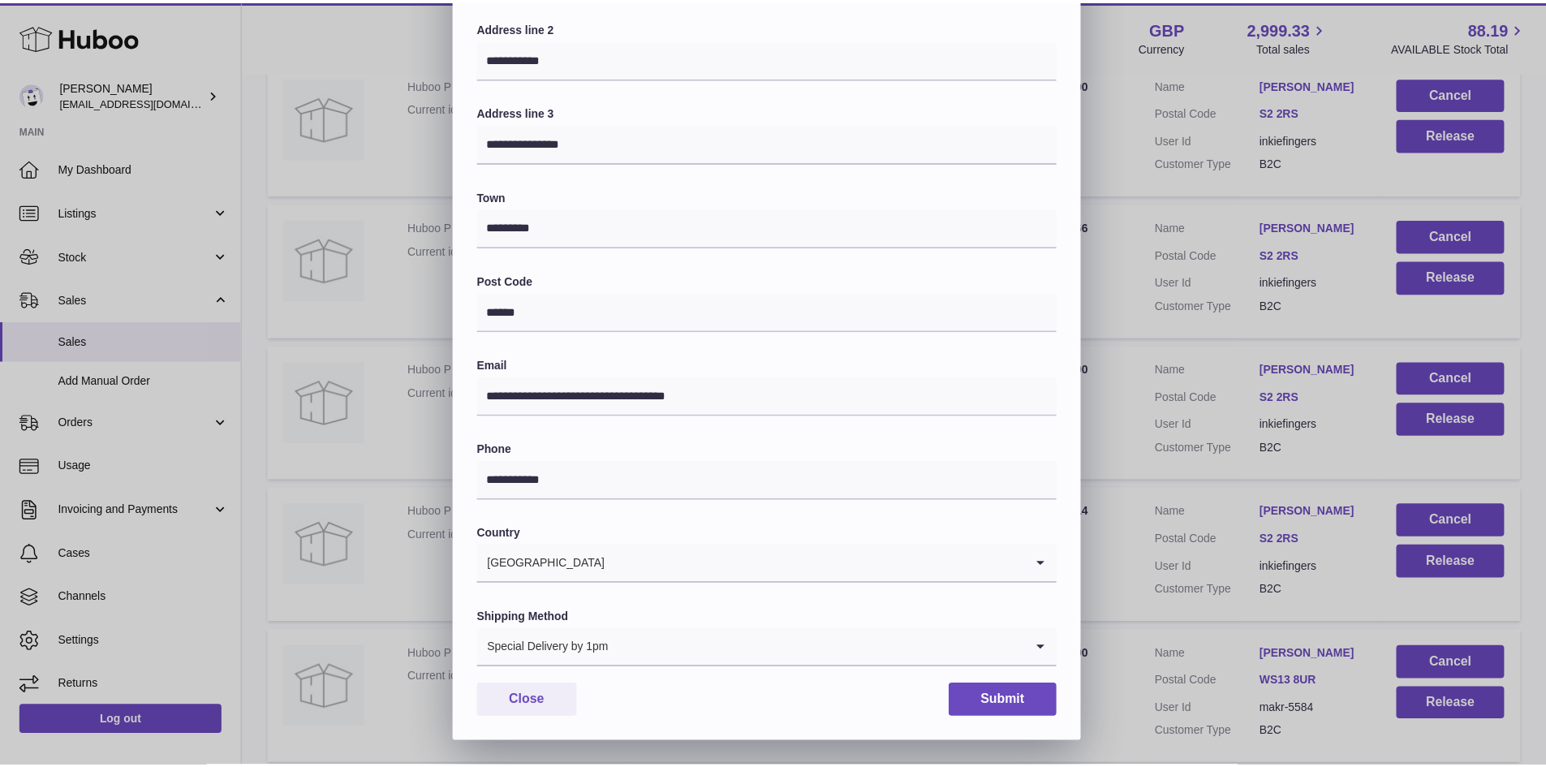
scroll to position [256, 0]
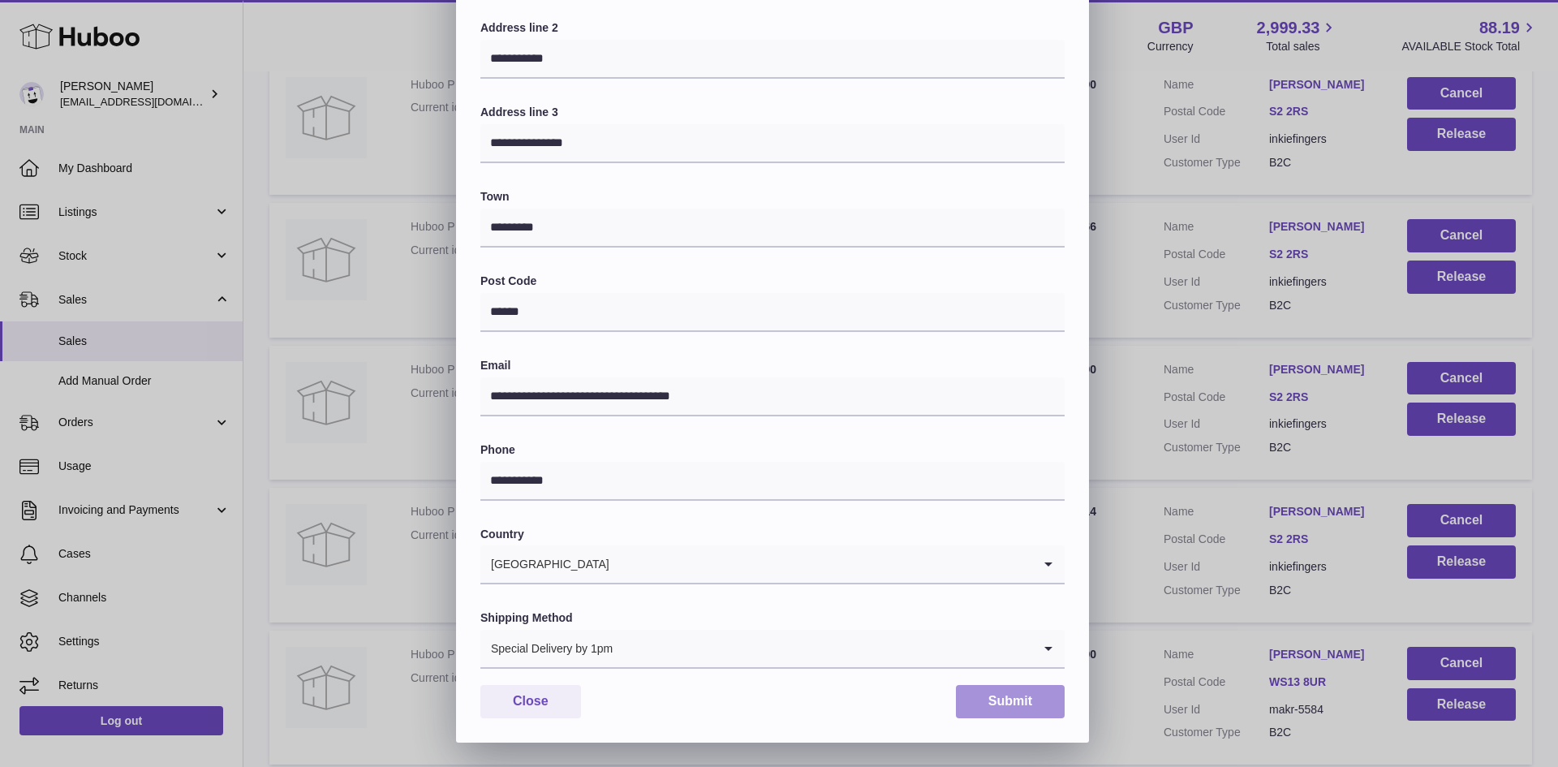
click at [988, 709] on button "Submit" at bounding box center [1010, 701] width 109 height 33
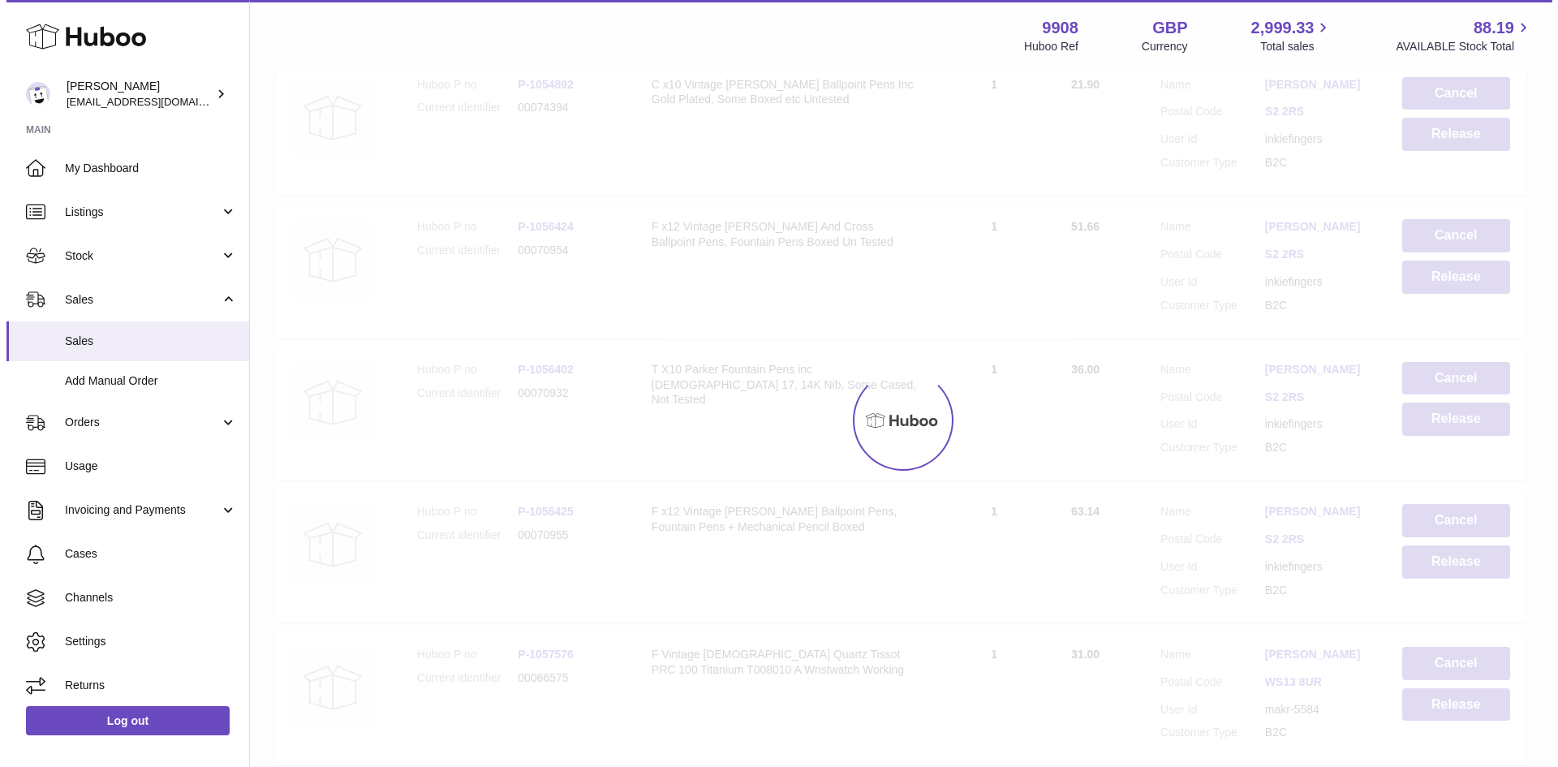
scroll to position [0, 0]
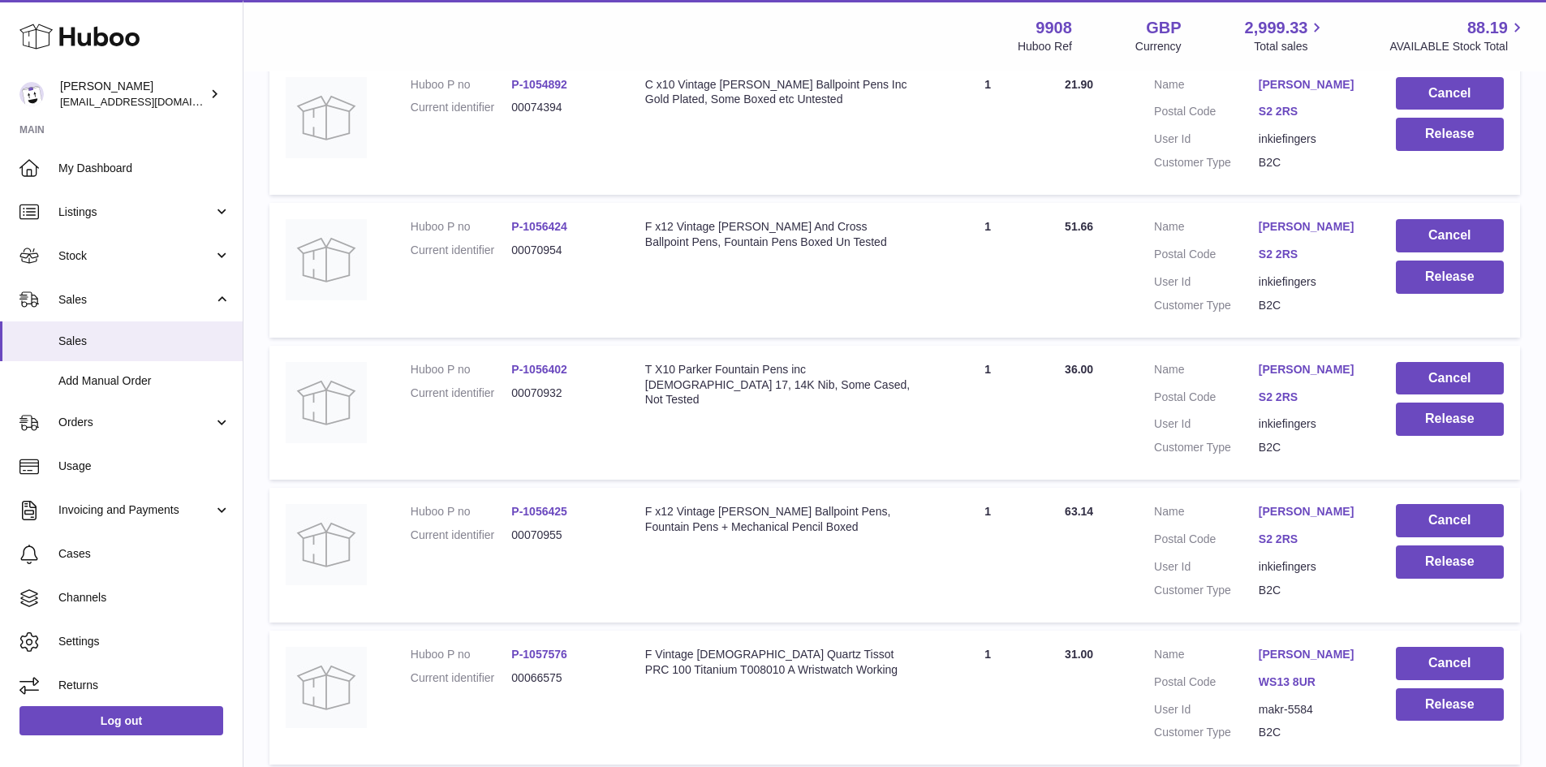
click at [1274, 519] on link "[PERSON_NAME]" at bounding box center [1310, 511] width 105 height 15
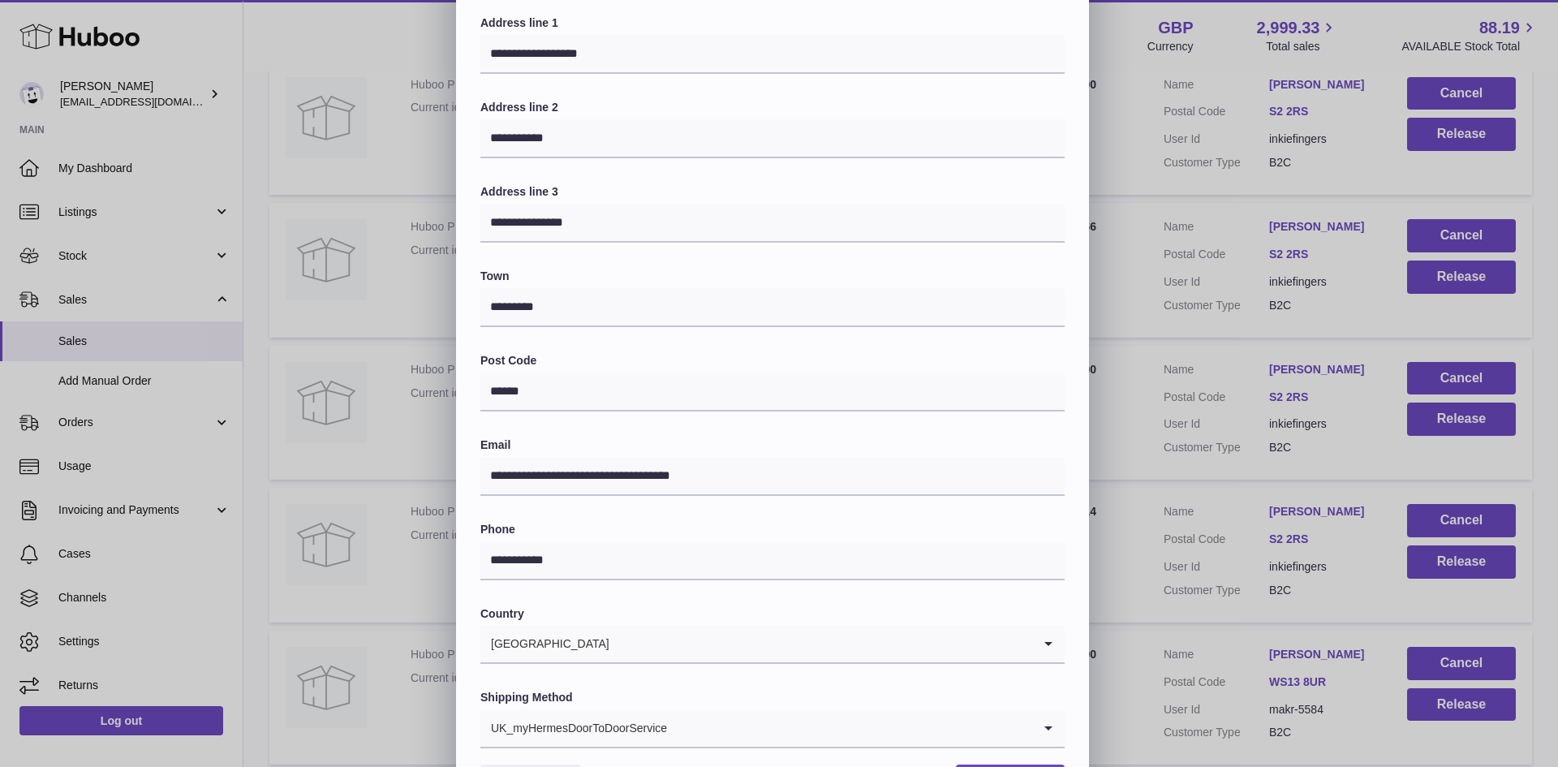
scroll to position [256, 0]
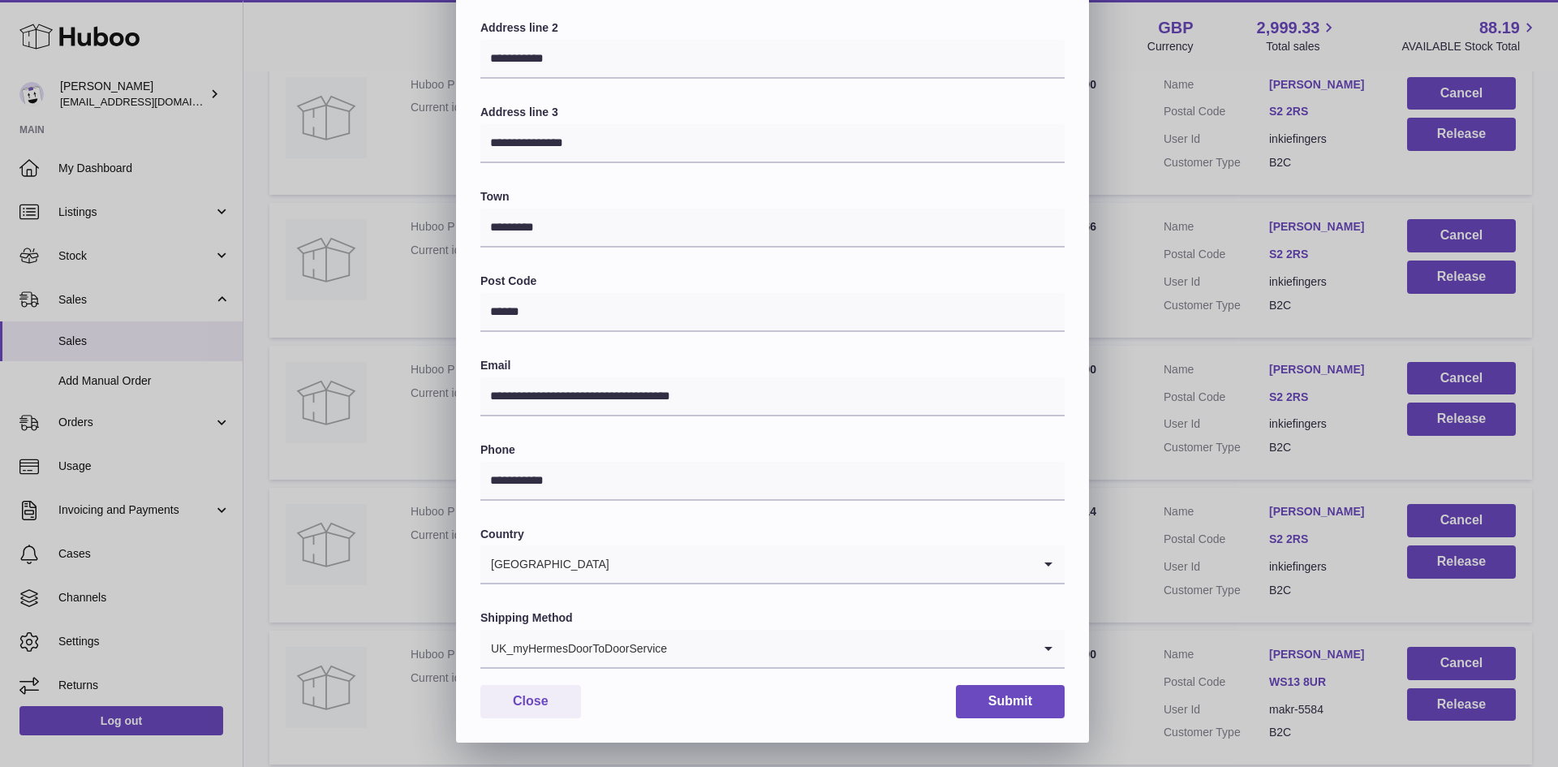
click at [683, 641] on input "Search for option" at bounding box center [850, 648] width 364 height 37
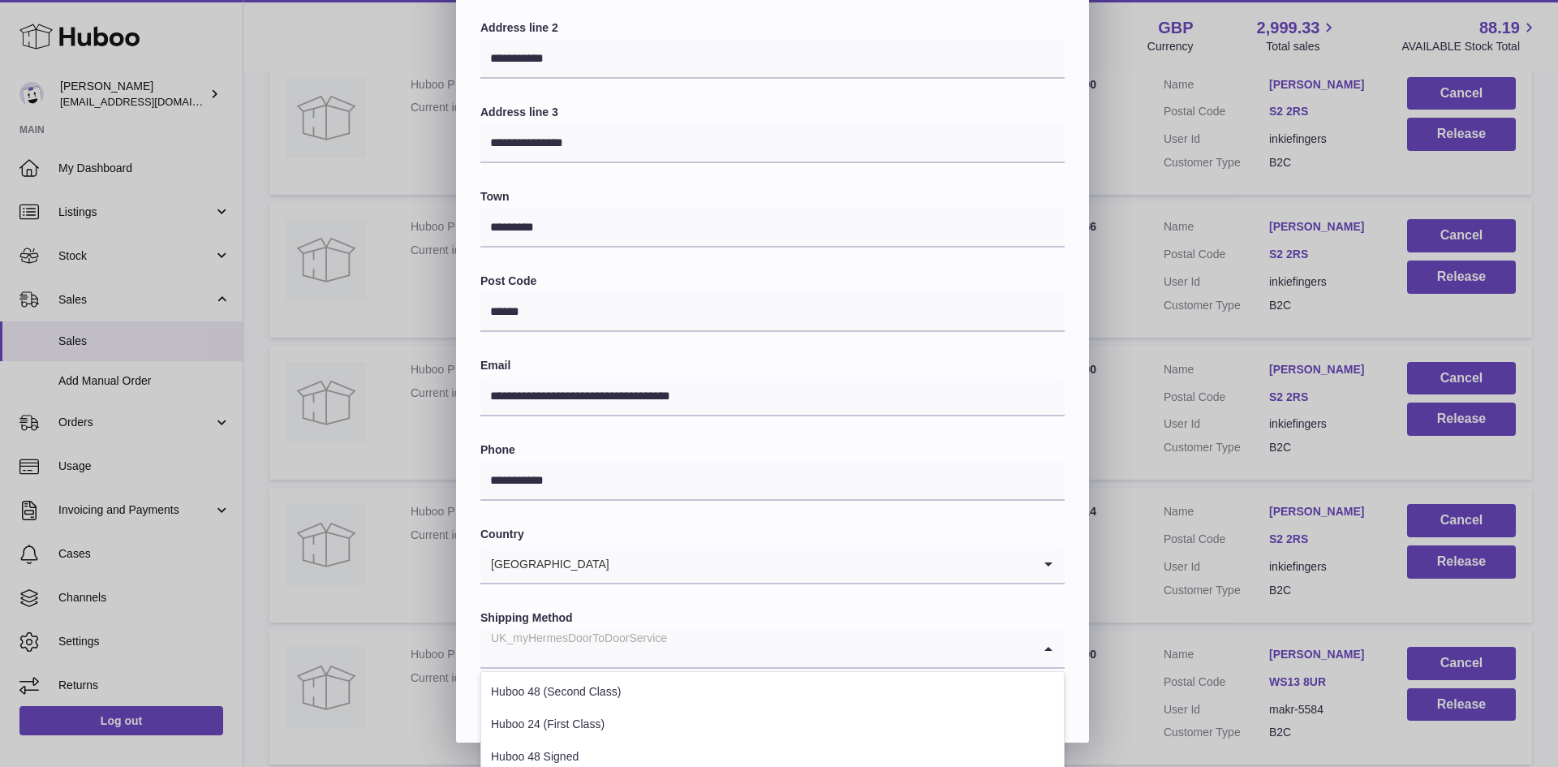
scroll to position [444, 0]
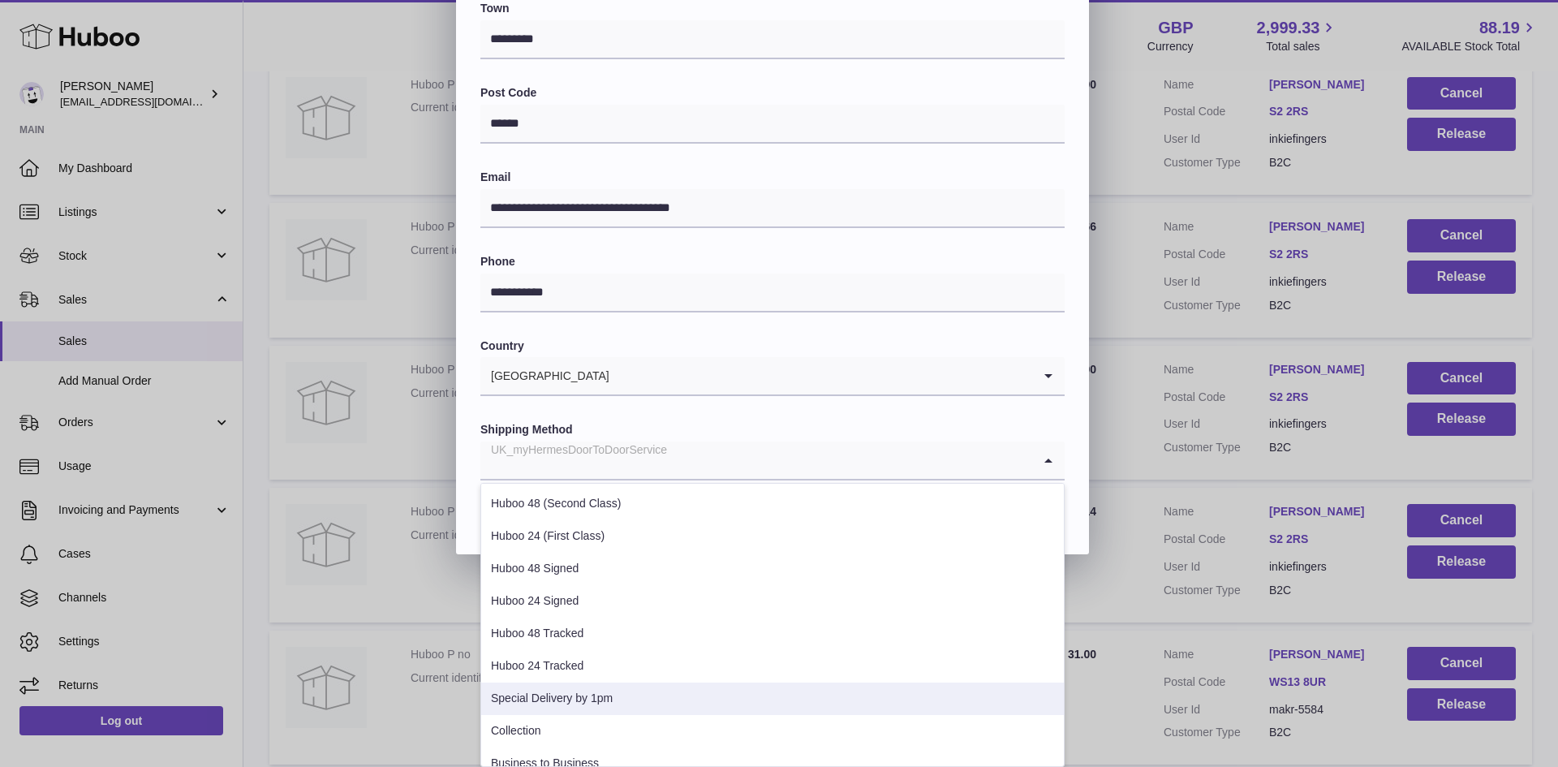
click at [597, 703] on li "Special Delivery by 1pm" at bounding box center [772, 698] width 583 height 32
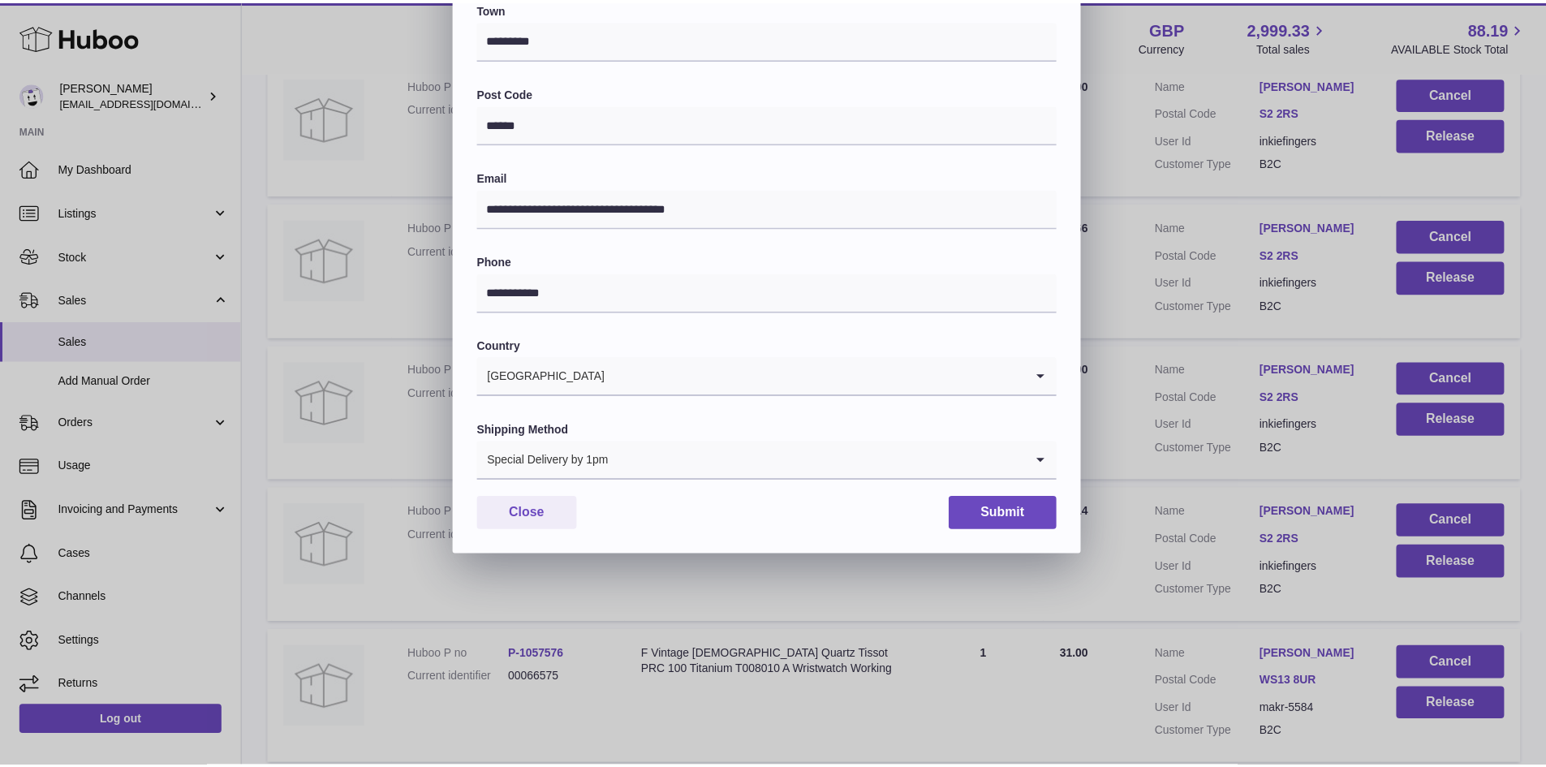
scroll to position [256, 0]
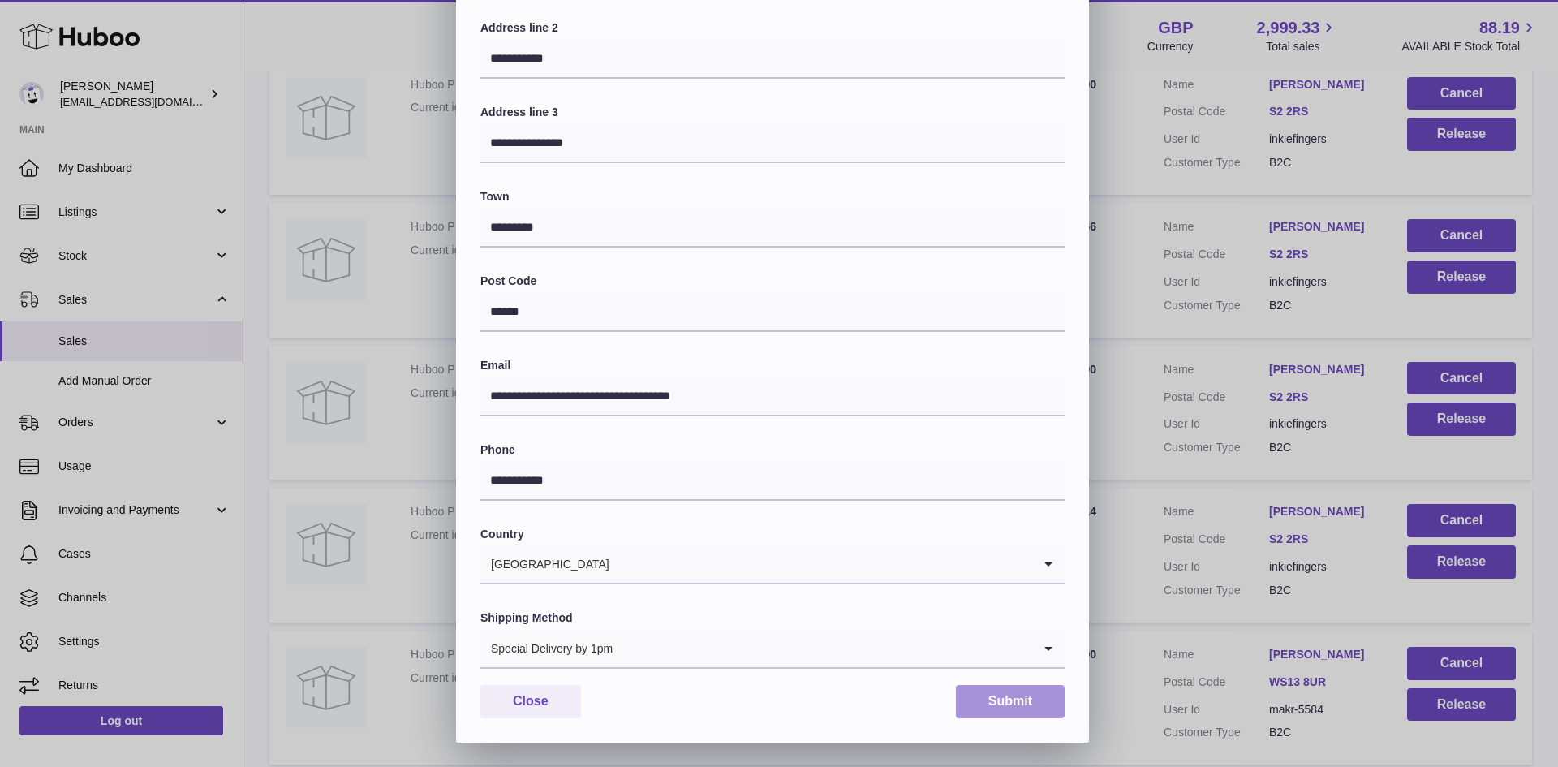
click at [1004, 700] on button "Submit" at bounding box center [1010, 701] width 109 height 33
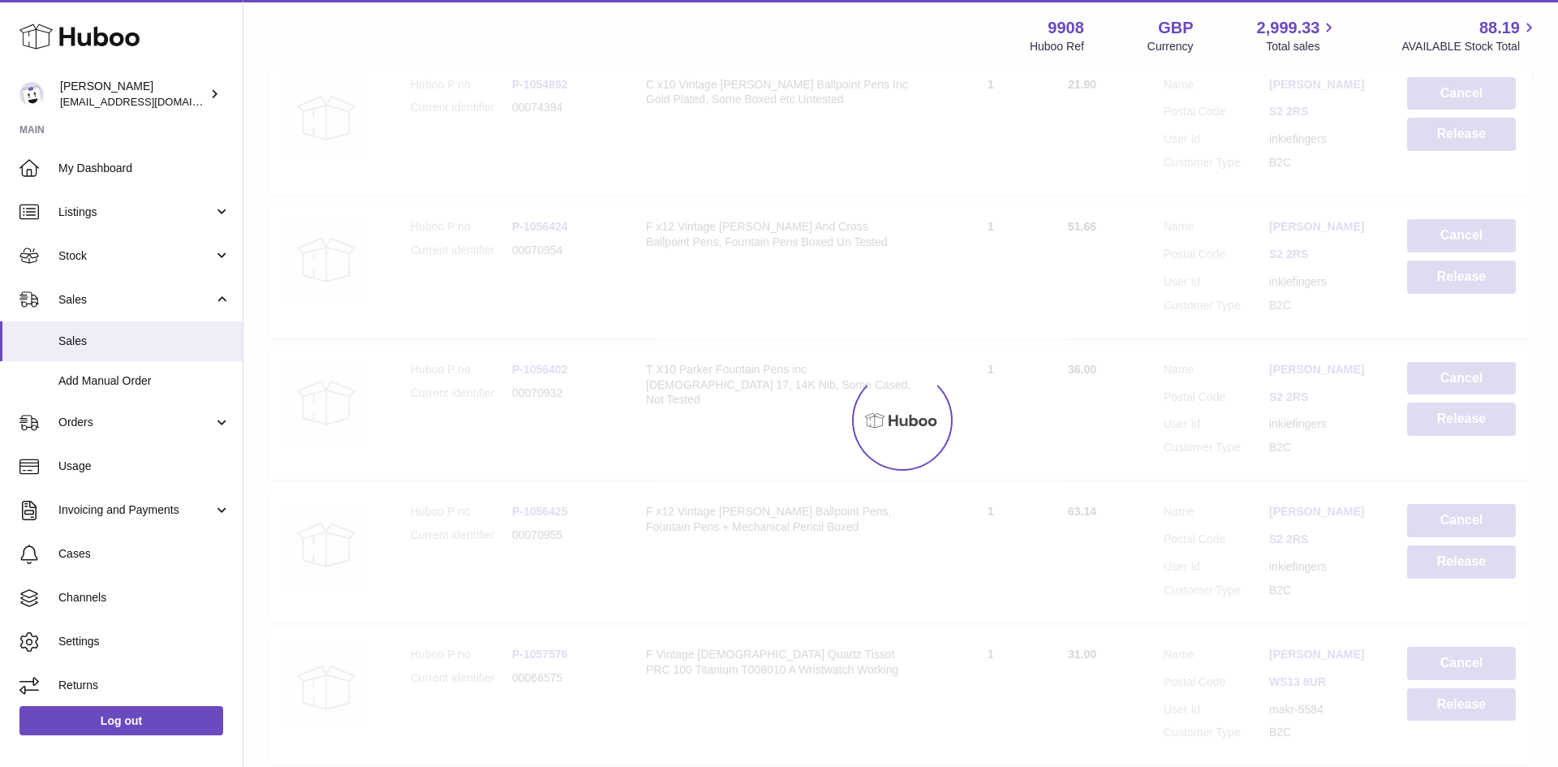
scroll to position [0, 0]
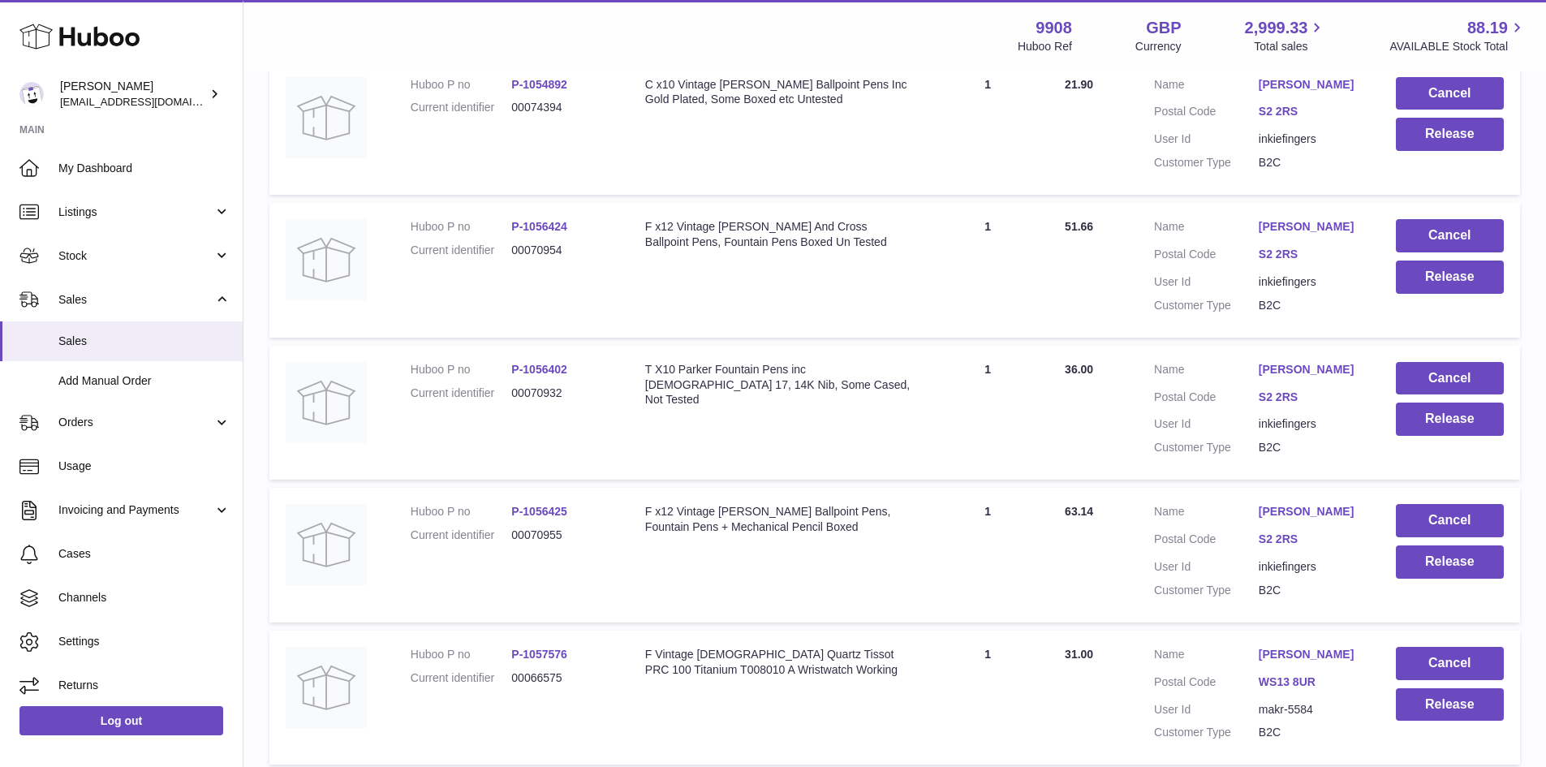
click at [1284, 519] on link "[PERSON_NAME]" at bounding box center [1310, 511] width 105 height 15
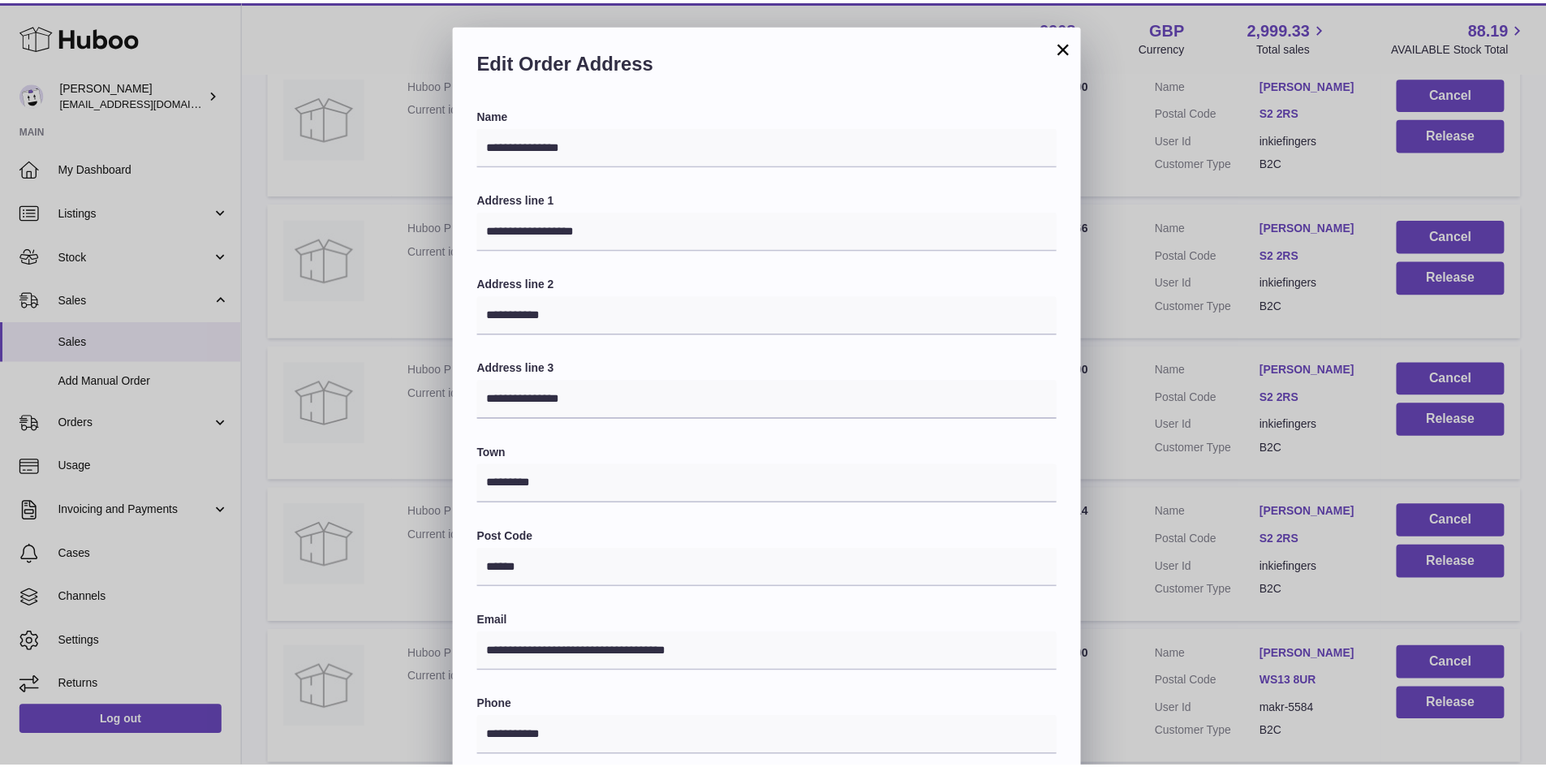
scroll to position [256, 0]
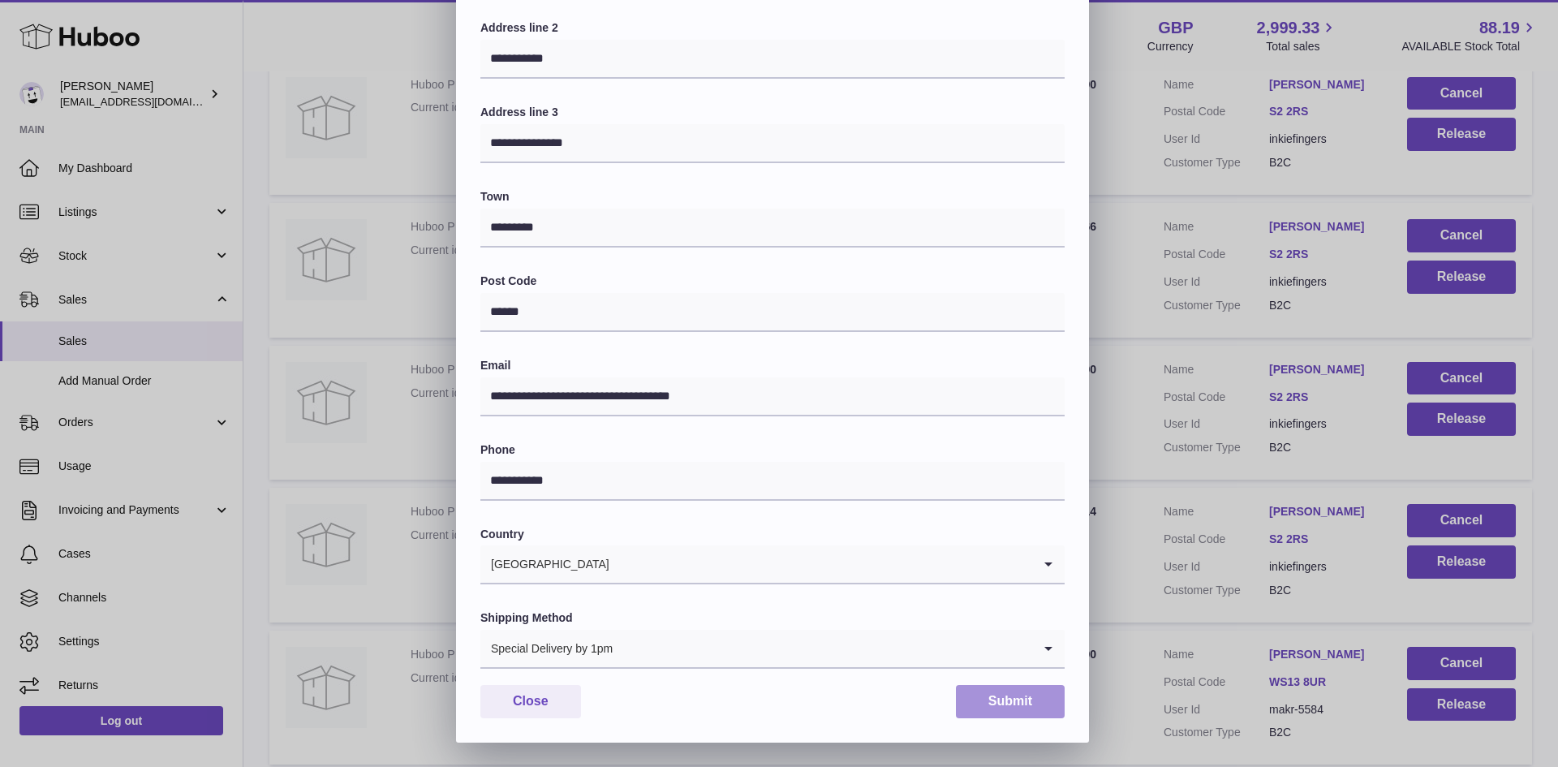
click at [992, 696] on button "Submit" at bounding box center [1010, 701] width 109 height 33
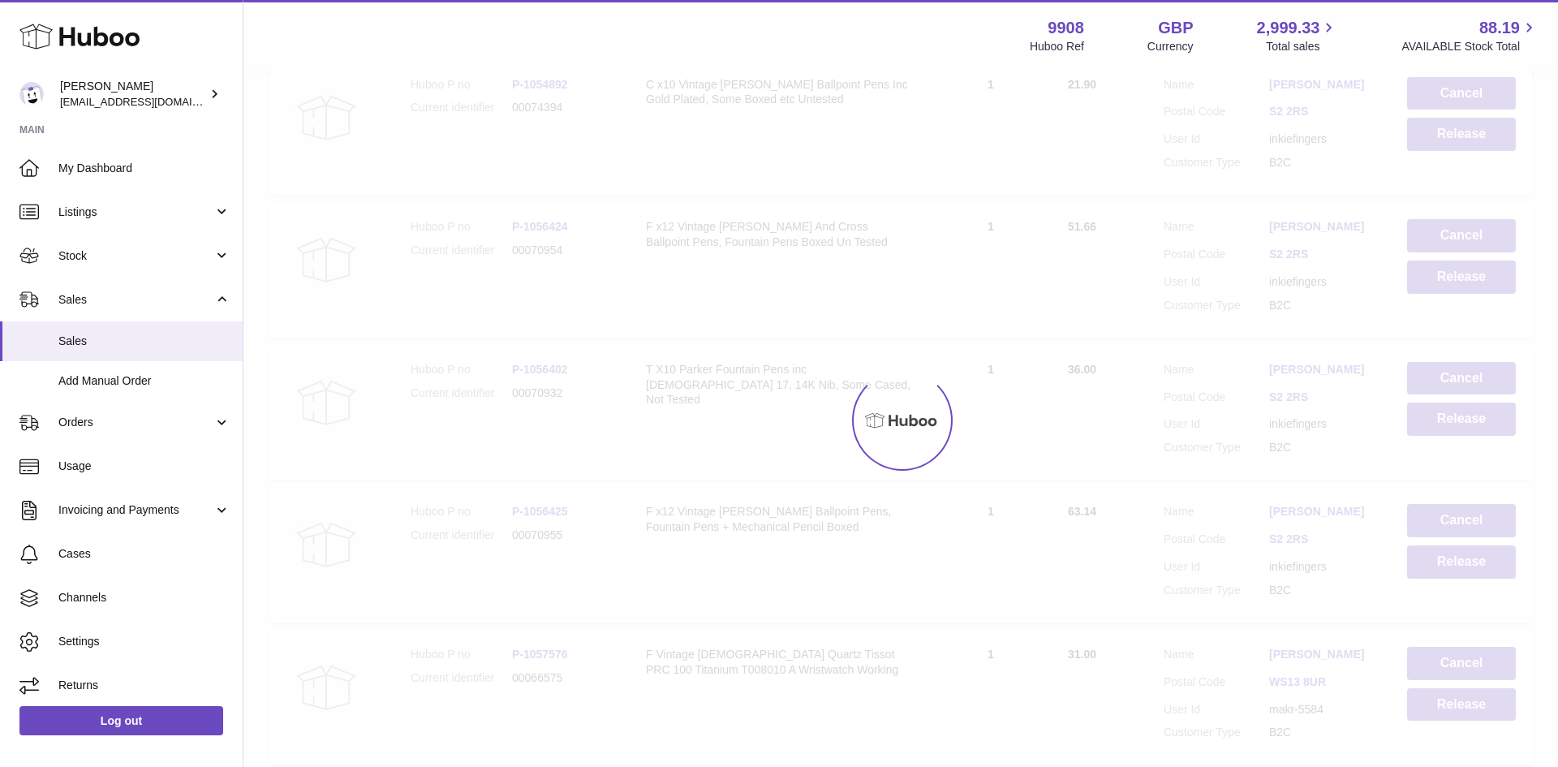
scroll to position [0, 0]
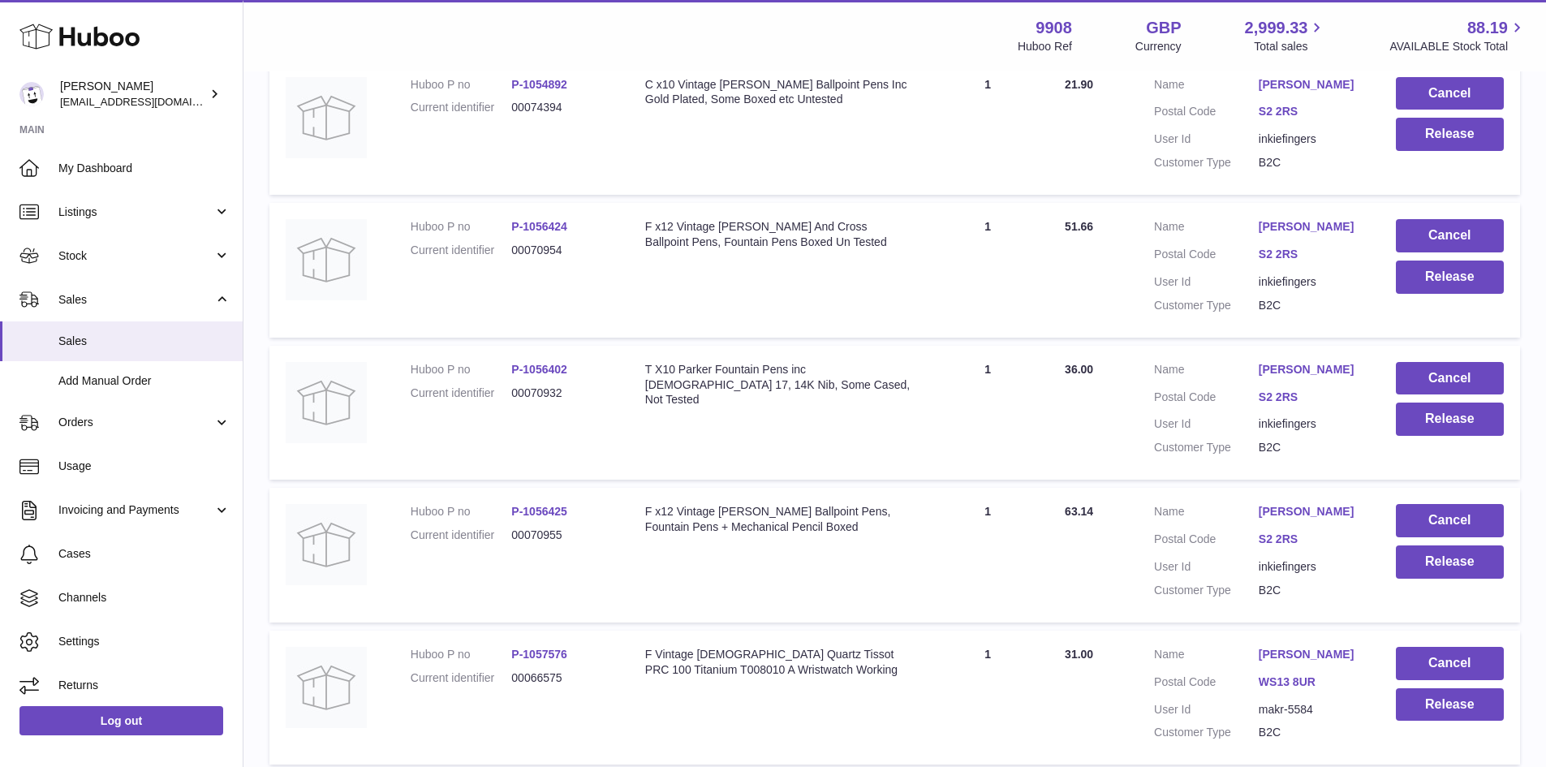
click at [1289, 377] on link "[PERSON_NAME]" at bounding box center [1310, 369] width 105 height 15
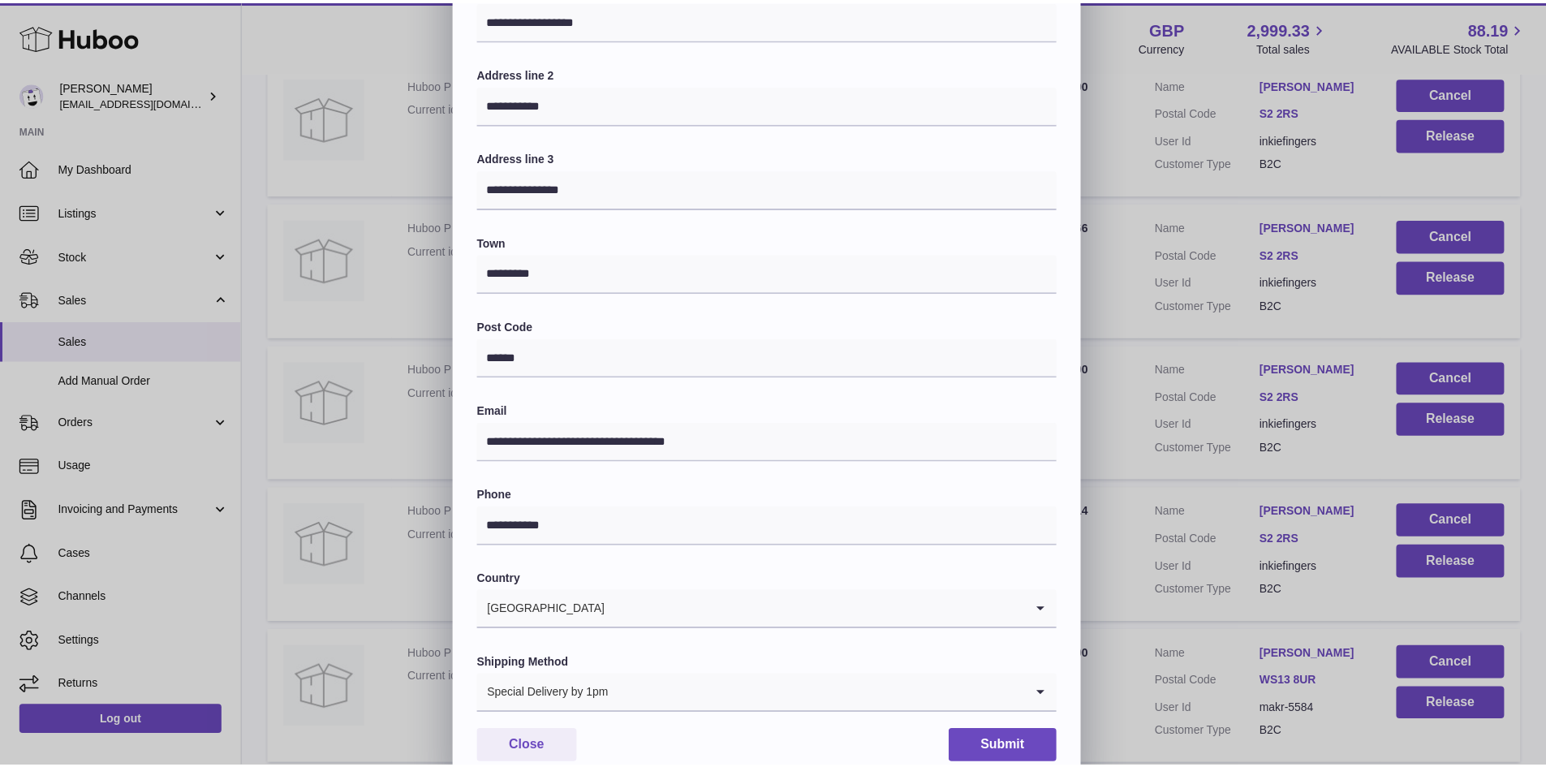
scroll to position [256, 0]
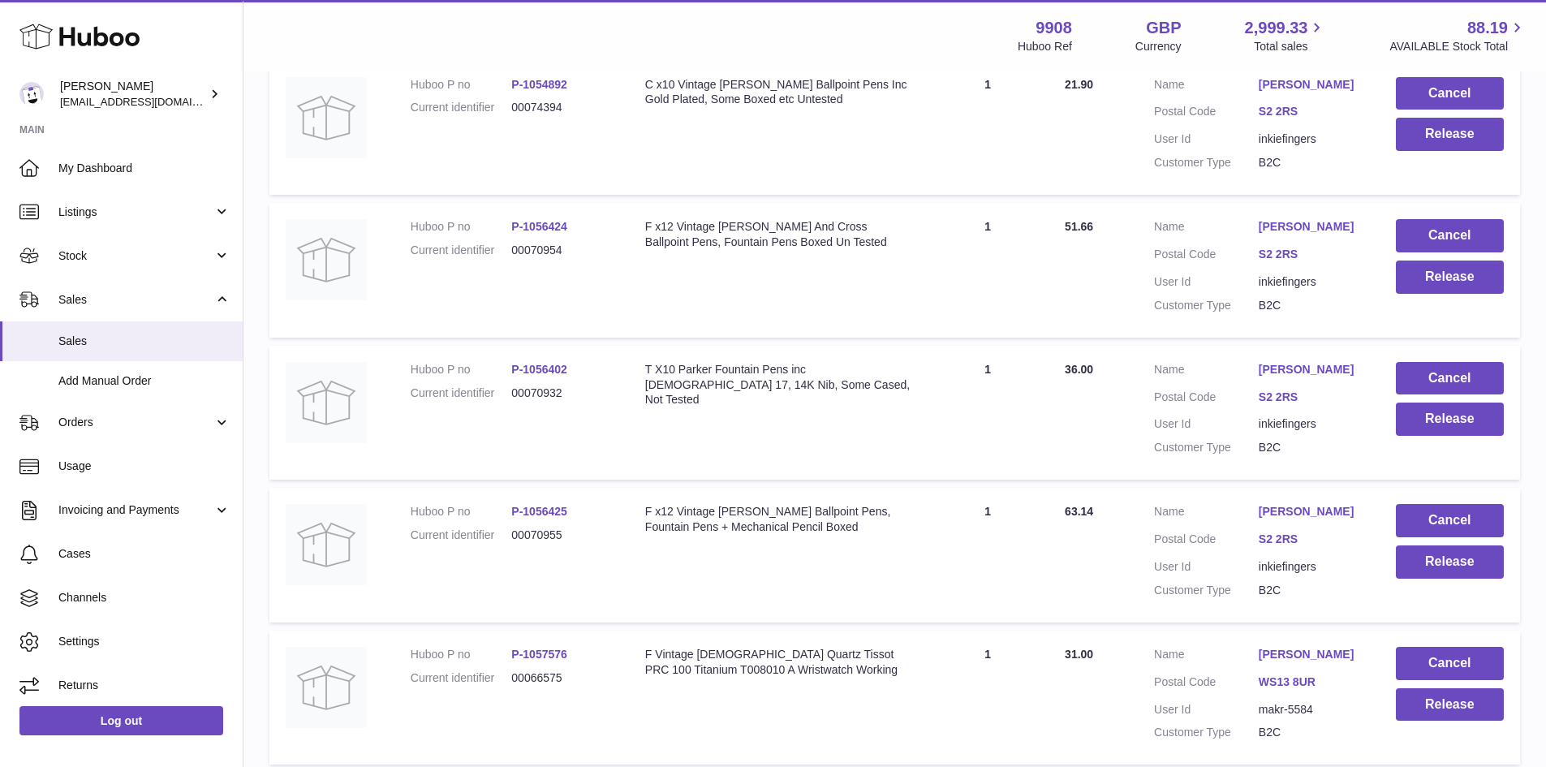
click at [1301, 239] on div at bounding box center [773, 383] width 1546 height 767
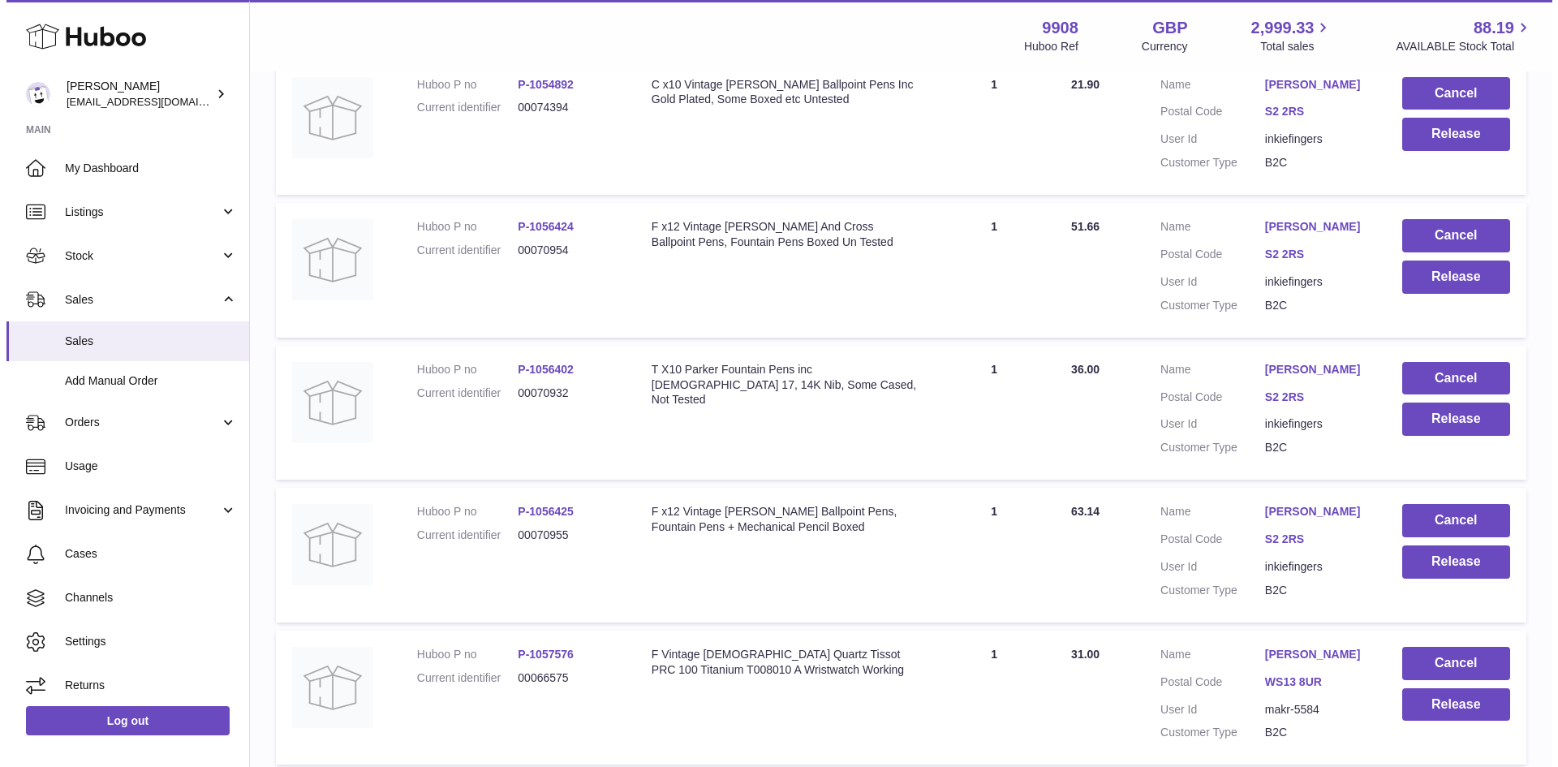
scroll to position [0, 0]
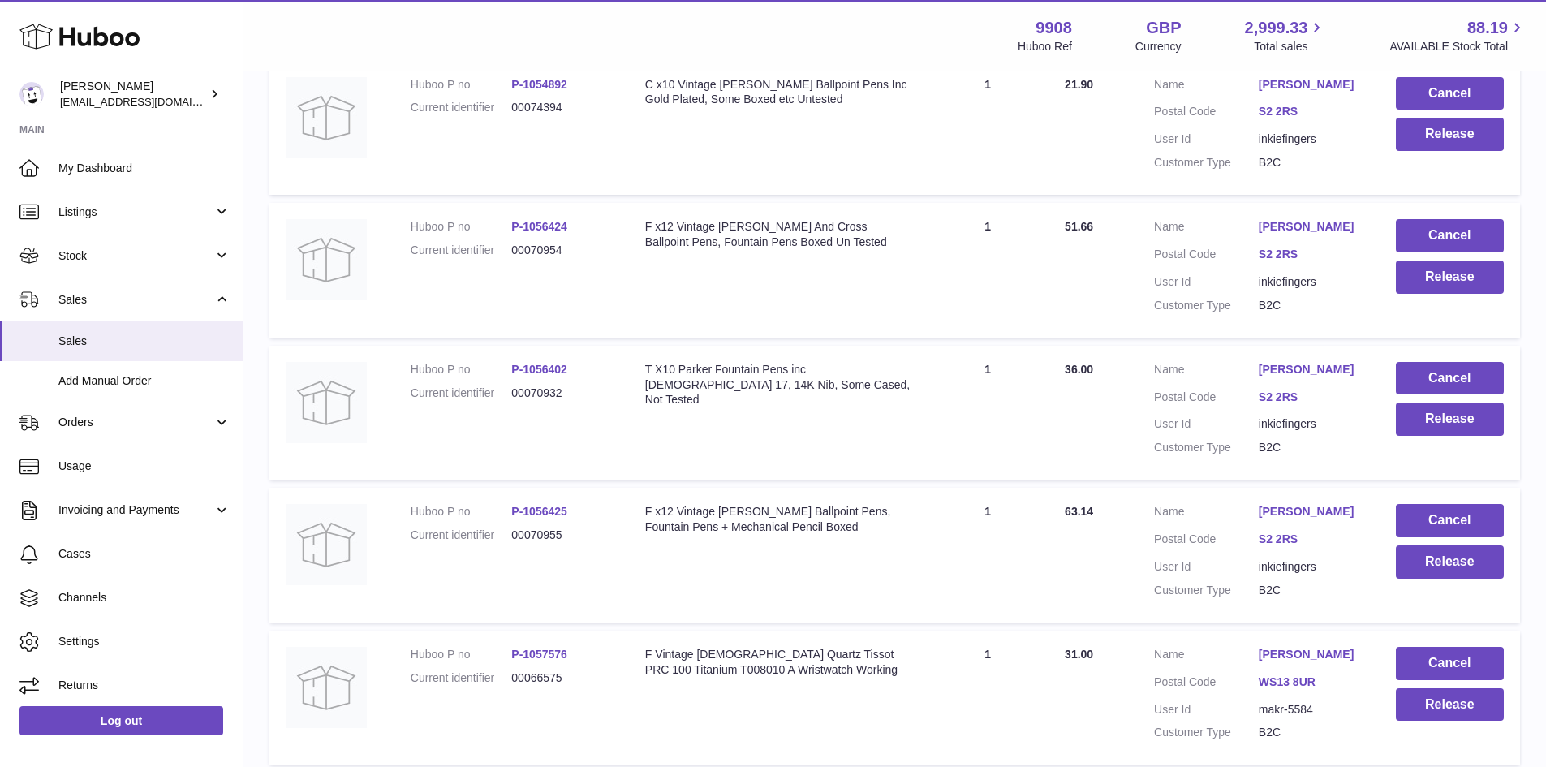
click at [1301, 234] on link "[PERSON_NAME]" at bounding box center [1310, 226] width 105 height 15
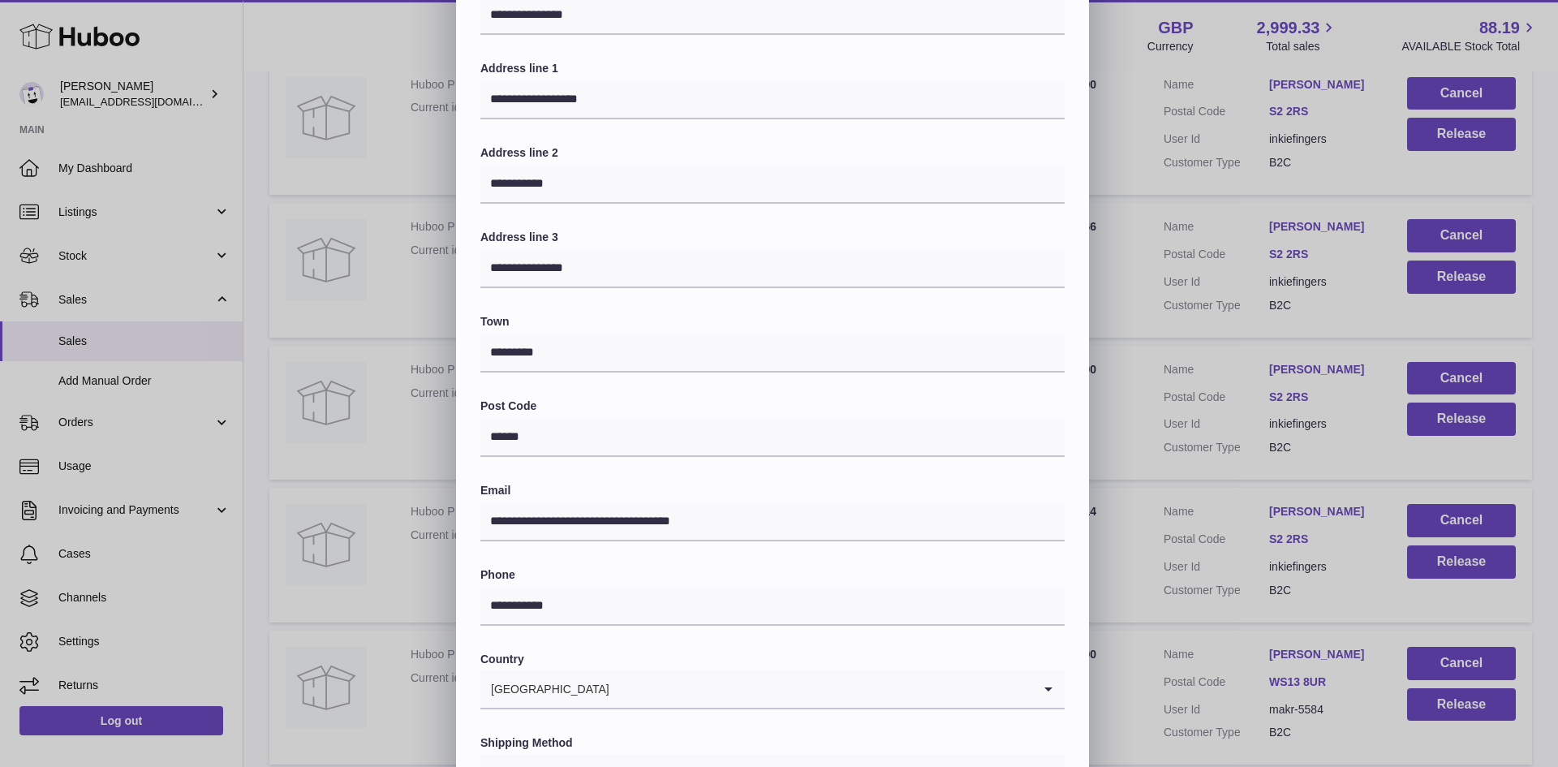
scroll to position [256, 0]
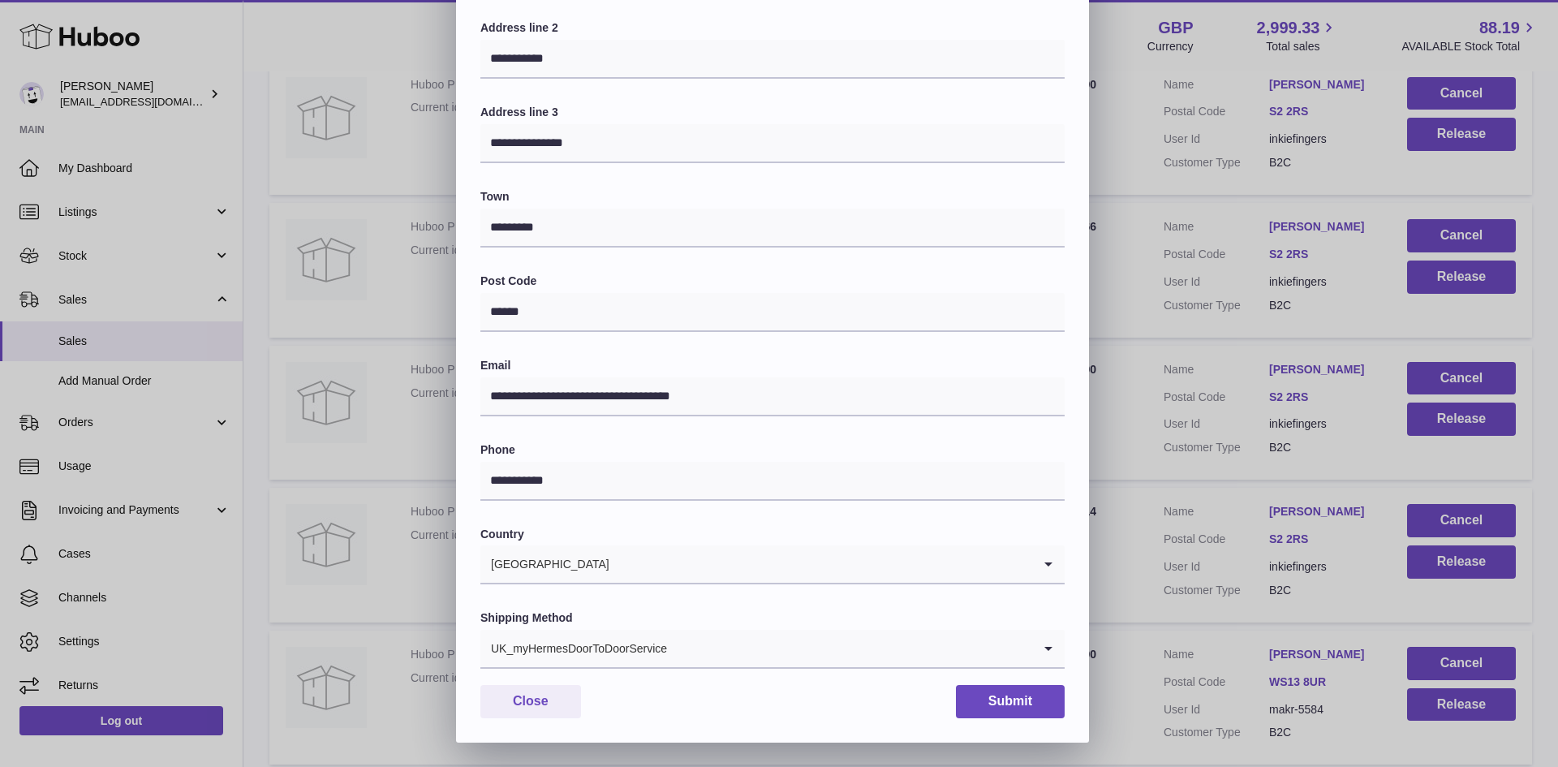
click at [736, 654] on input "Search for option" at bounding box center [850, 648] width 364 height 37
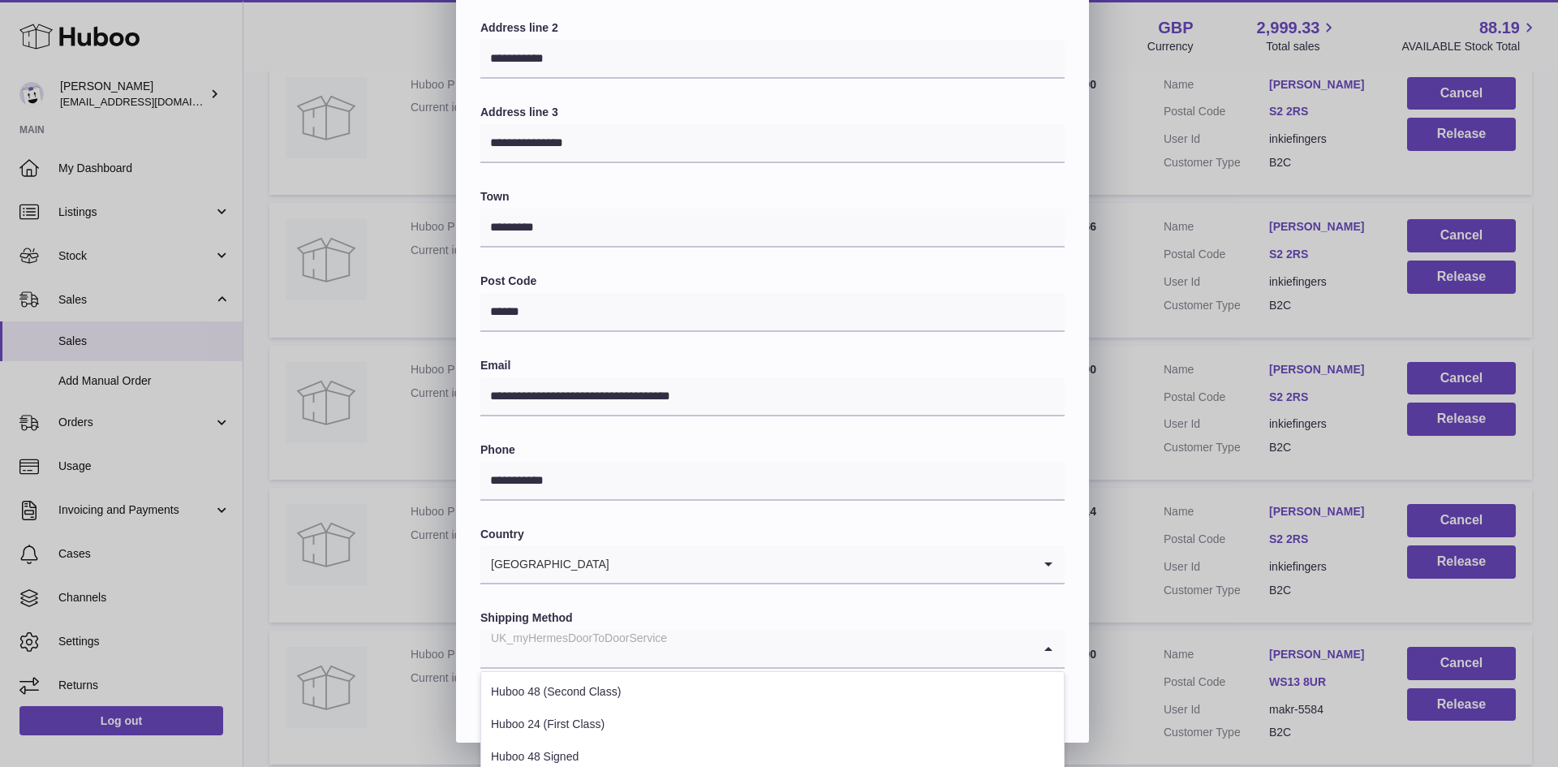
scroll to position [444, 0]
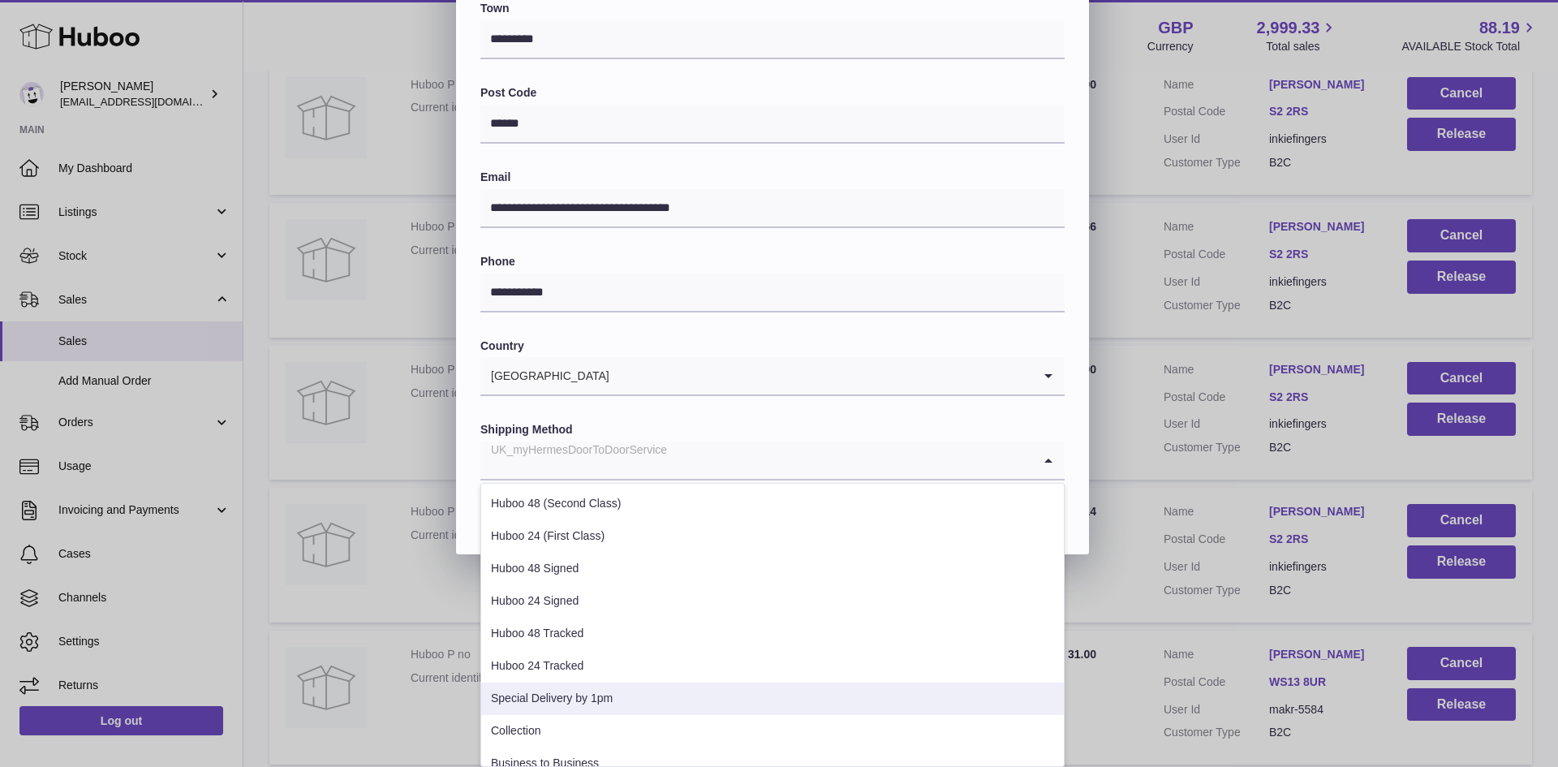
click at [566, 698] on li "Special Delivery by 1pm" at bounding box center [772, 698] width 583 height 32
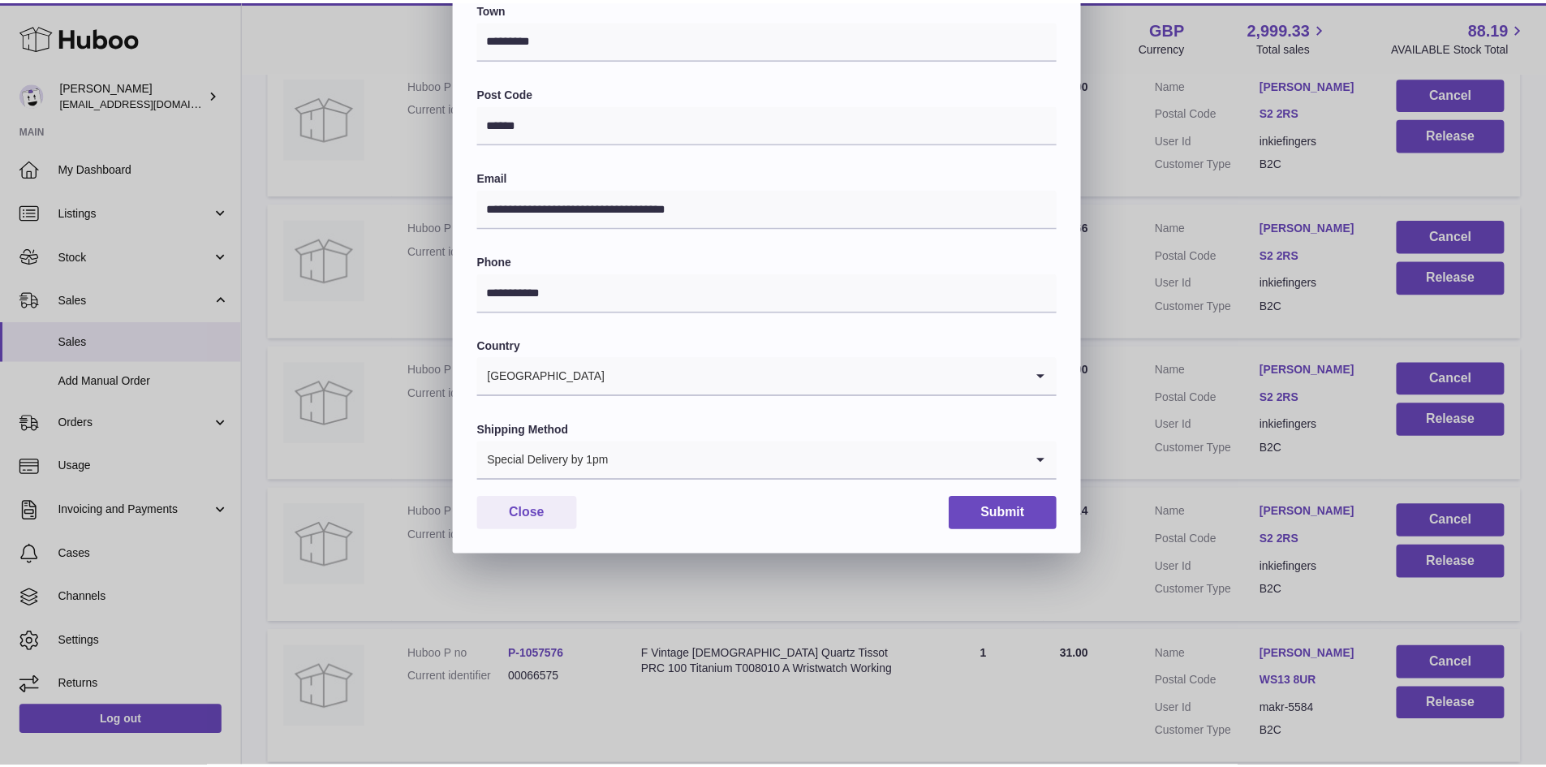
scroll to position [256, 0]
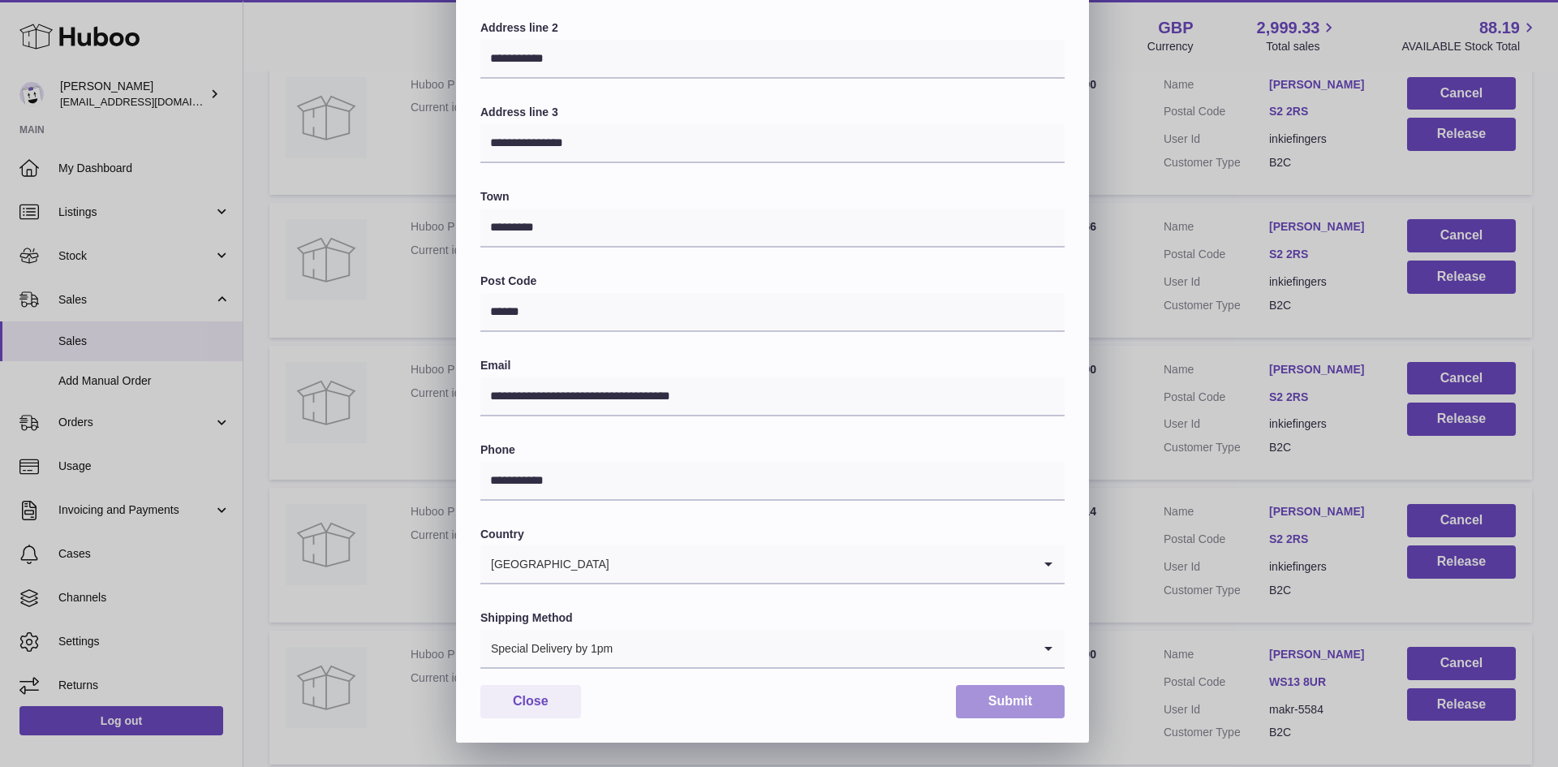
click at [1021, 700] on button "Submit" at bounding box center [1010, 701] width 109 height 33
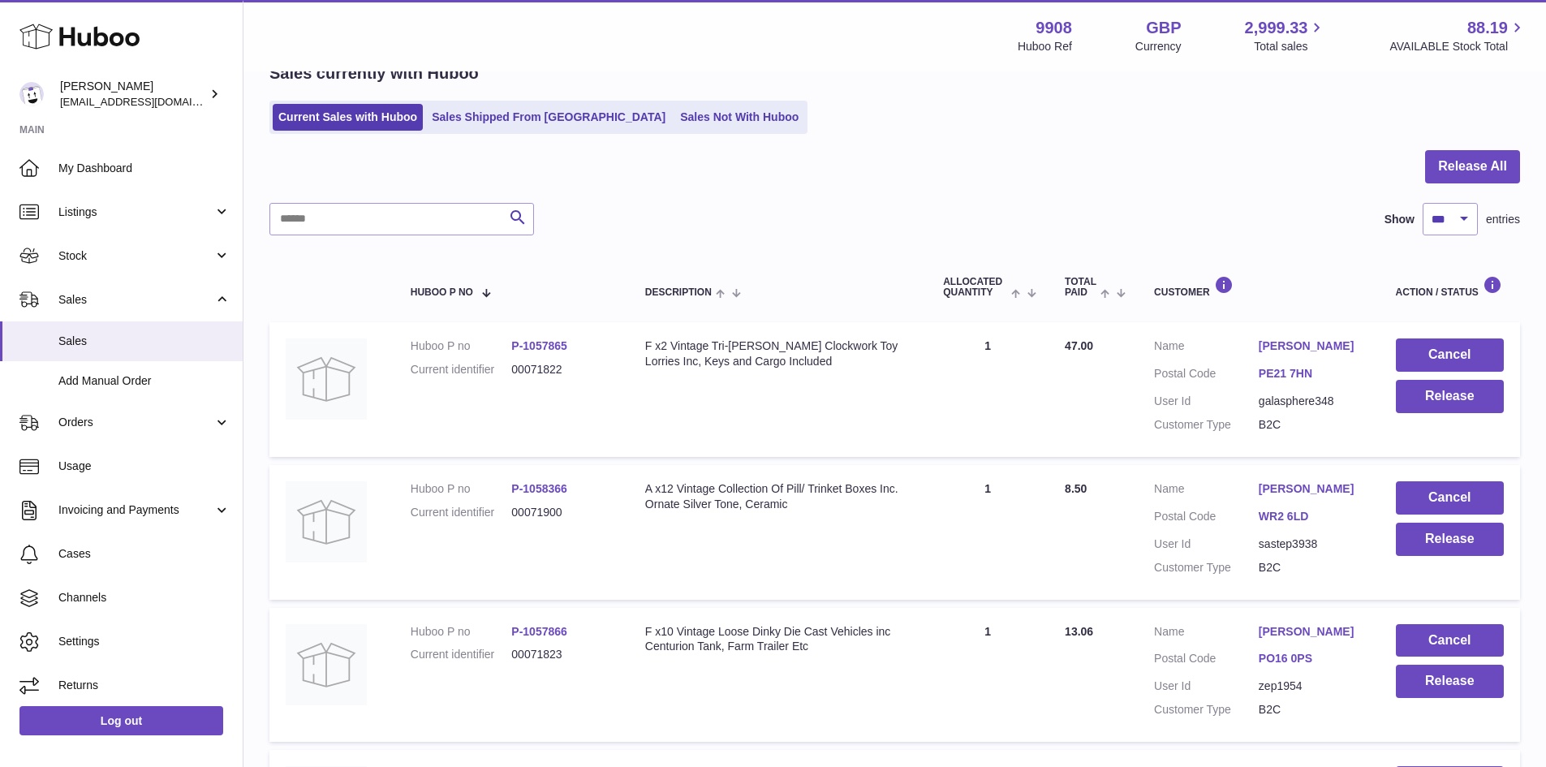
scroll to position [0, 0]
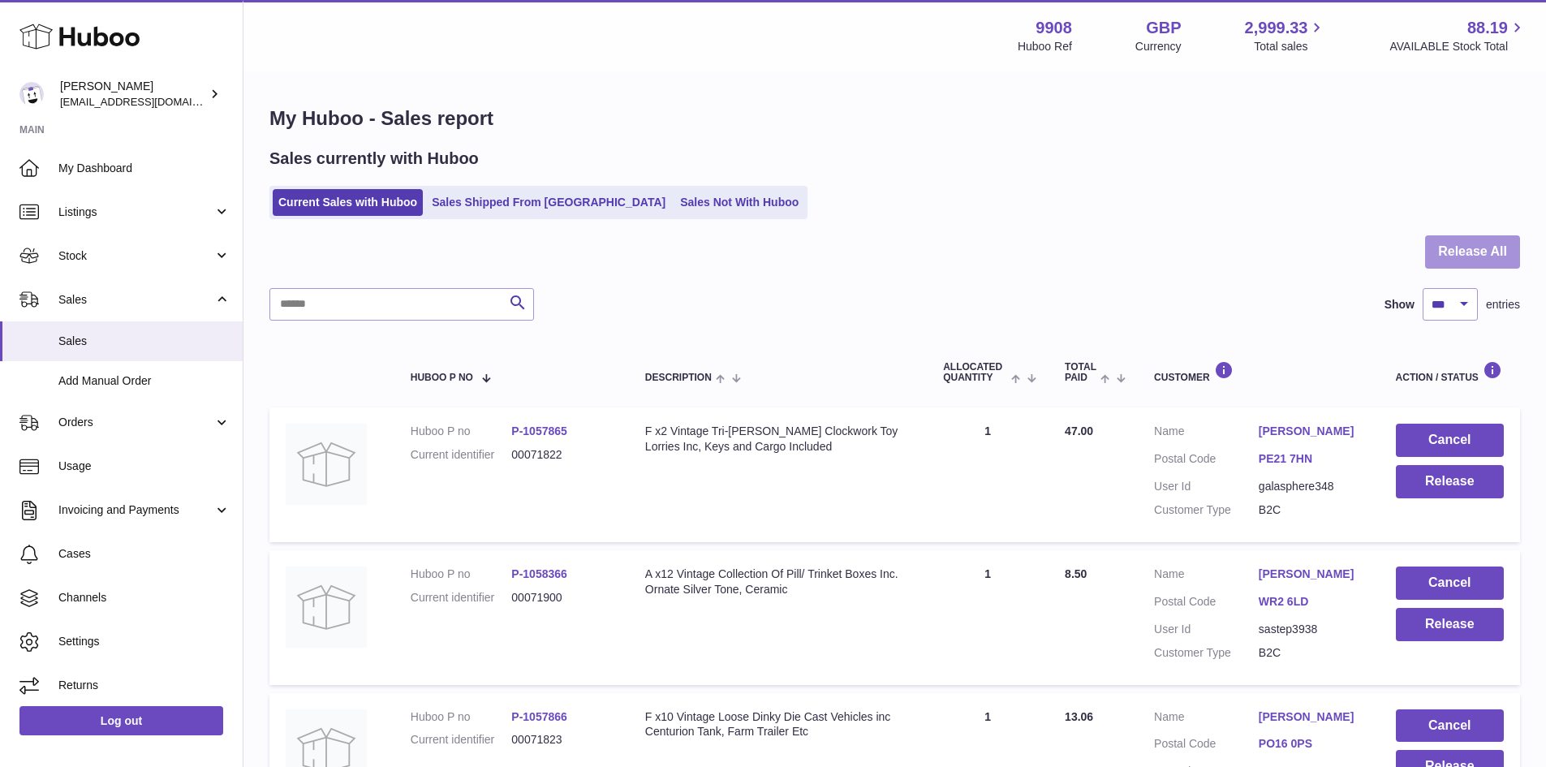
click at [1477, 252] on button "Release All" at bounding box center [1472, 251] width 95 height 33
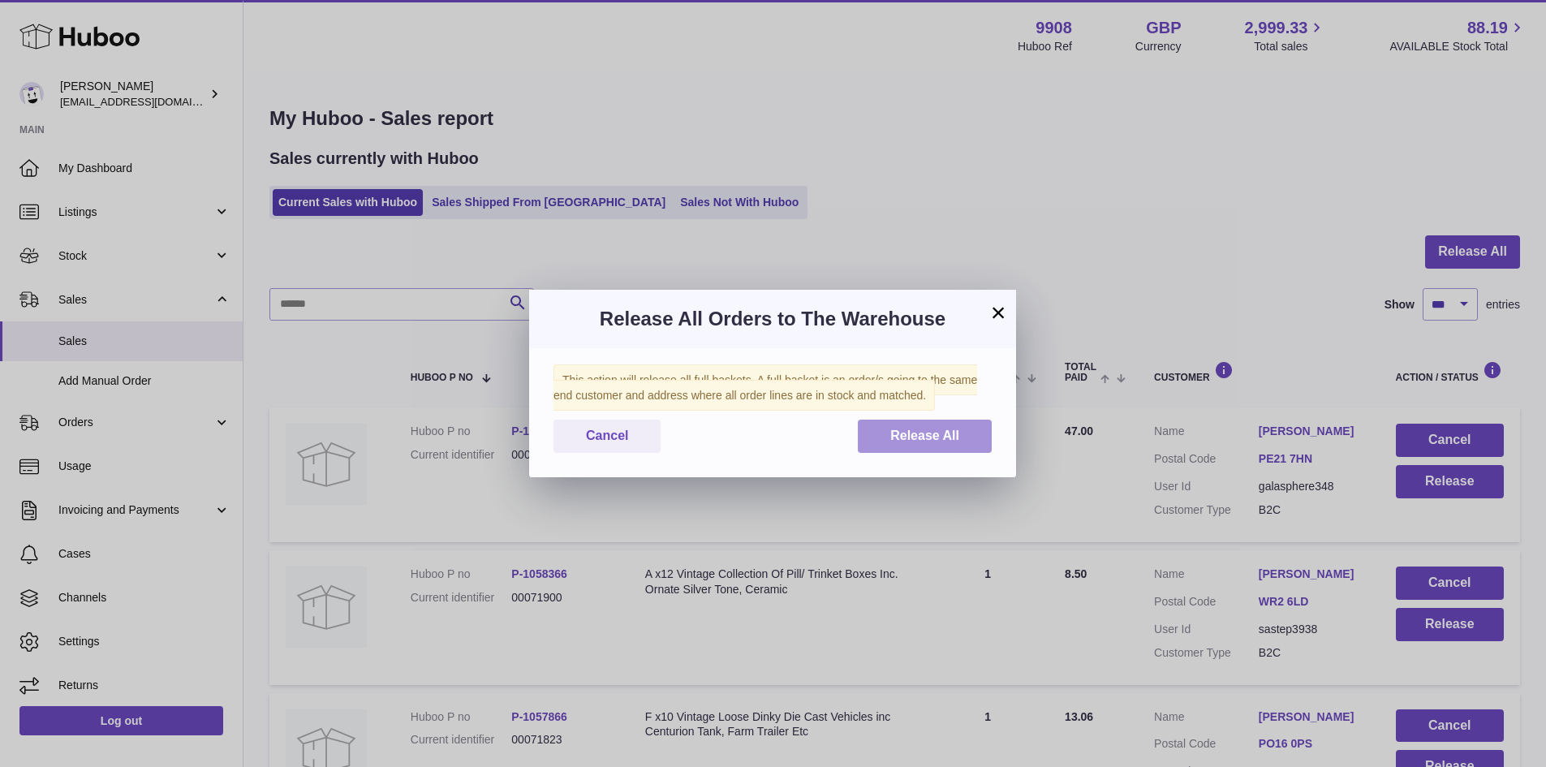
click at [933, 437] on span "Release All" at bounding box center [924, 435] width 69 height 14
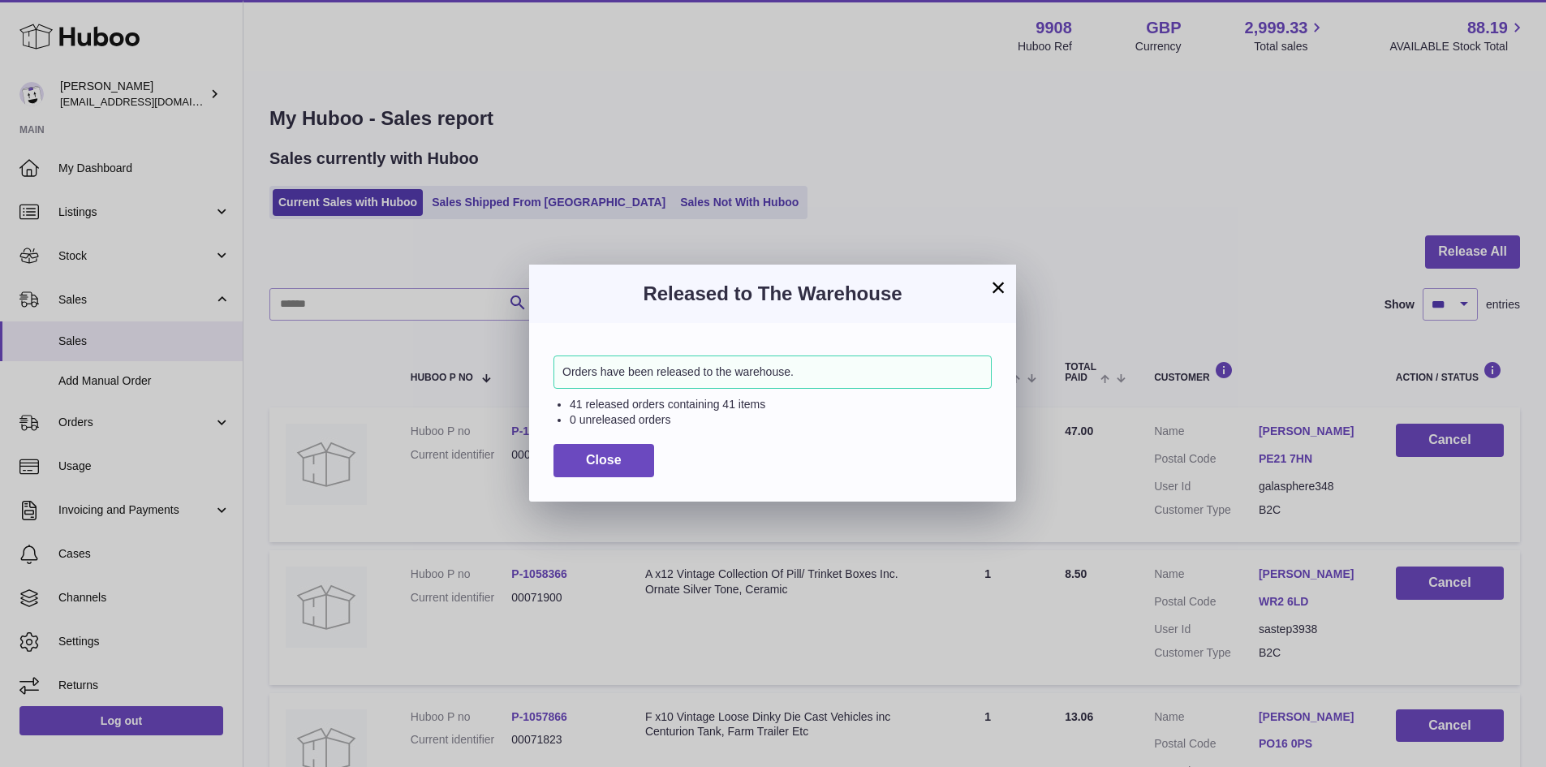
click at [999, 286] on button "×" at bounding box center [997, 286] width 19 height 19
